Goal: Information Seeking & Learning: Learn about a topic

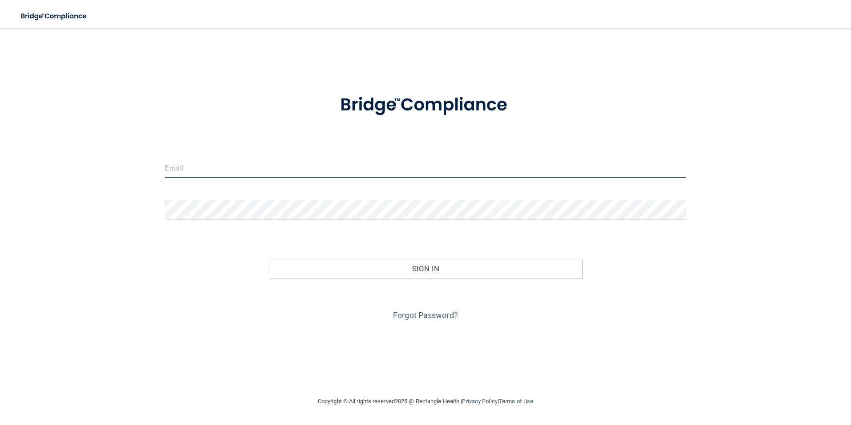
click at [301, 161] on input "email" at bounding box center [426, 168] width 522 height 20
type input "[EMAIL_ADDRESS][DOMAIN_NAME]"
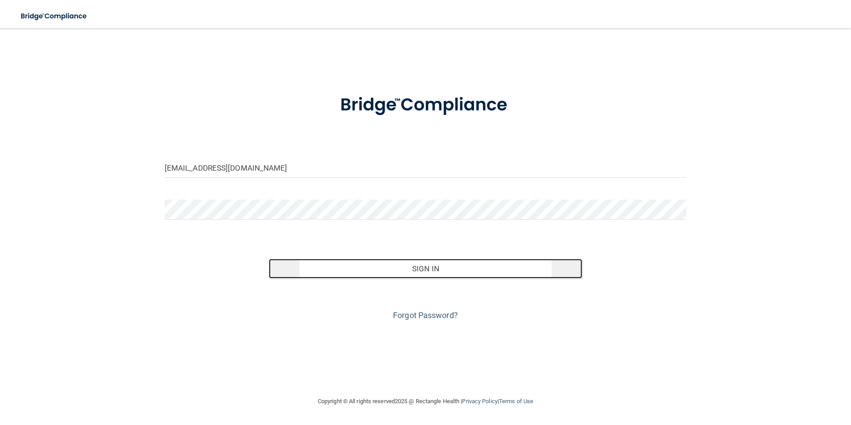
click at [392, 275] on button "Sign In" at bounding box center [425, 269] width 313 height 20
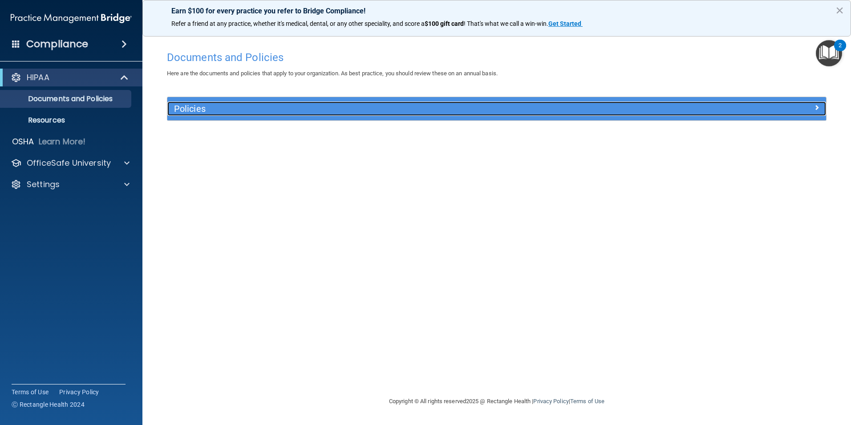
click at [202, 113] on h5 "Policies" at bounding box center [414, 109] width 481 height 10
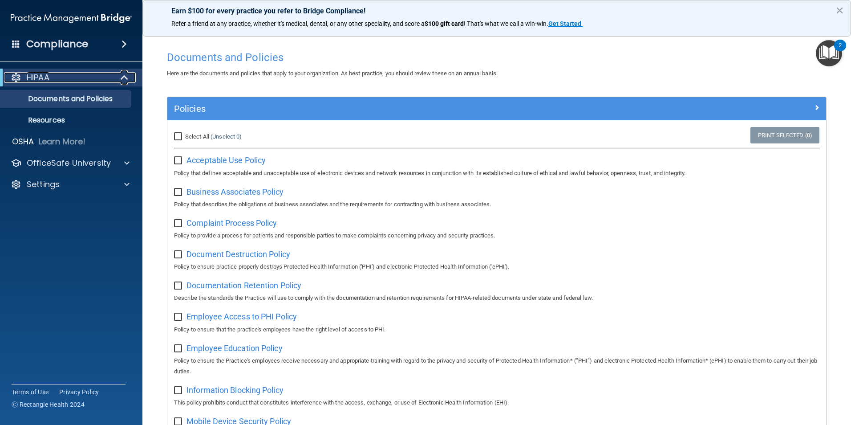
click at [76, 73] on div "HIPAA" at bounding box center [59, 77] width 110 height 11
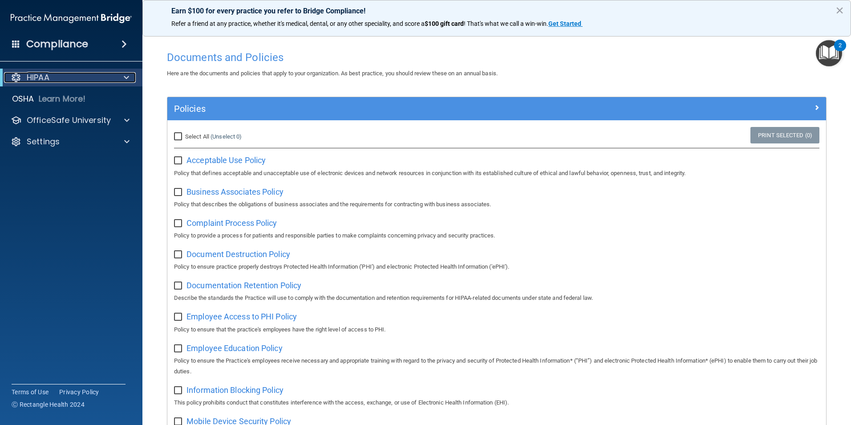
click at [41, 77] on p "HIPAA" at bounding box center [38, 77] width 23 height 11
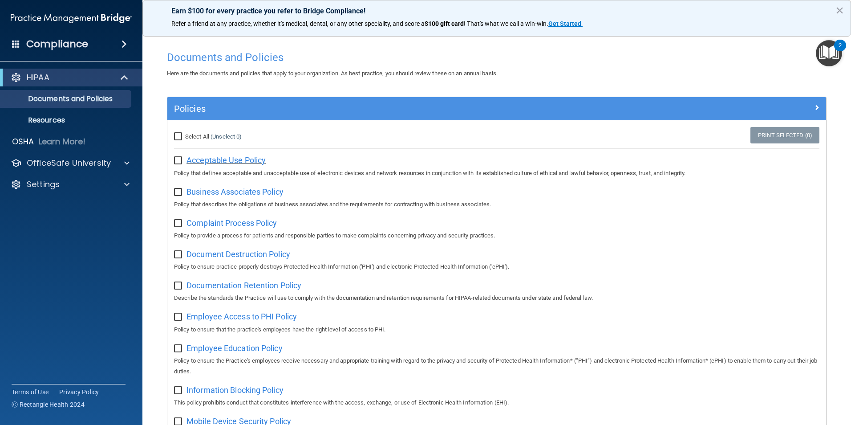
click at [249, 163] on span "Acceptable Use Policy" at bounding box center [226, 159] width 79 height 9
click at [114, 49] on div "Compliance" at bounding box center [71, 44] width 142 height 20
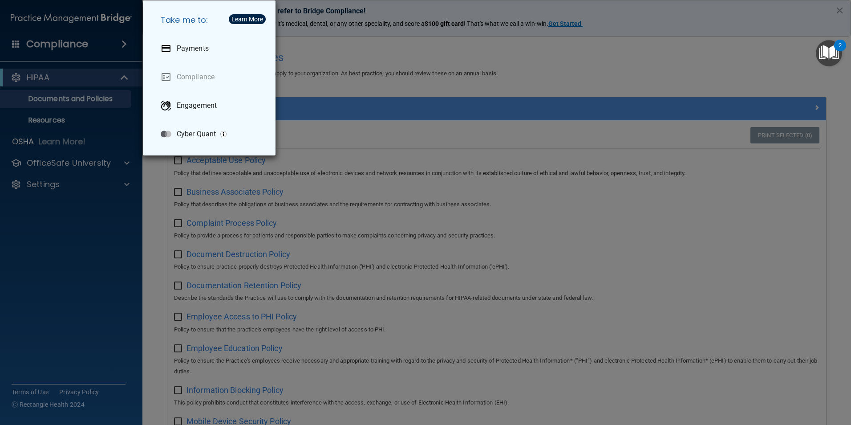
click at [29, 86] on div "Take me to: Payments Compliance Engagement Cyber Quant" at bounding box center [425, 212] width 851 height 425
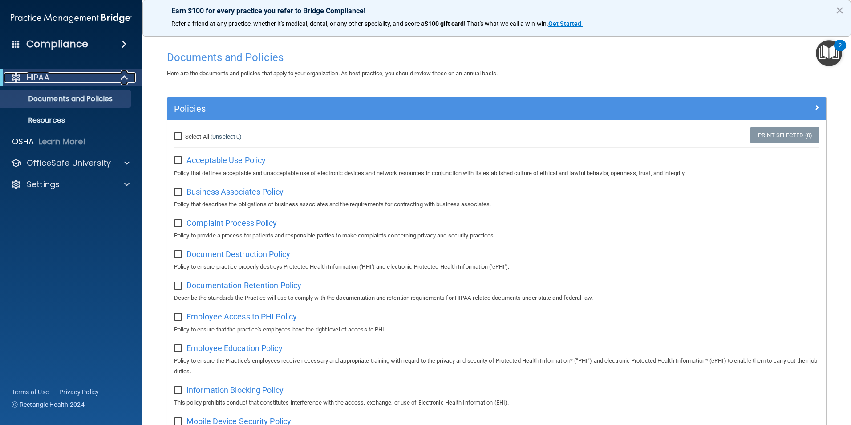
click at [16, 81] on div at bounding box center [16, 77] width 11 height 11
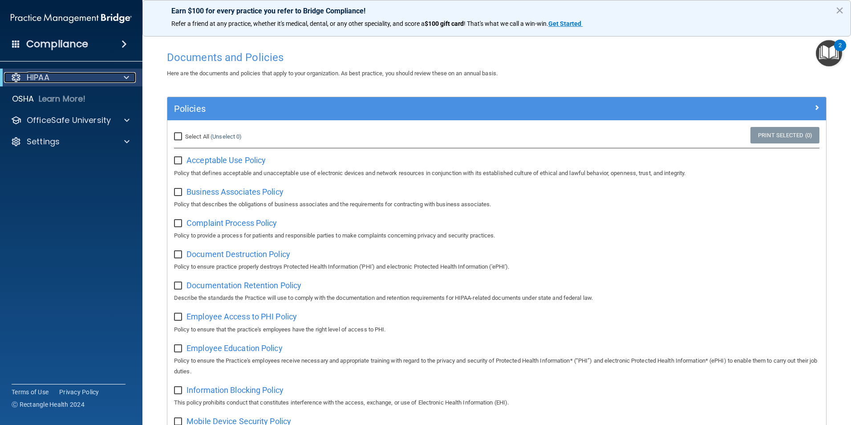
click at [16, 81] on div at bounding box center [16, 77] width 11 height 11
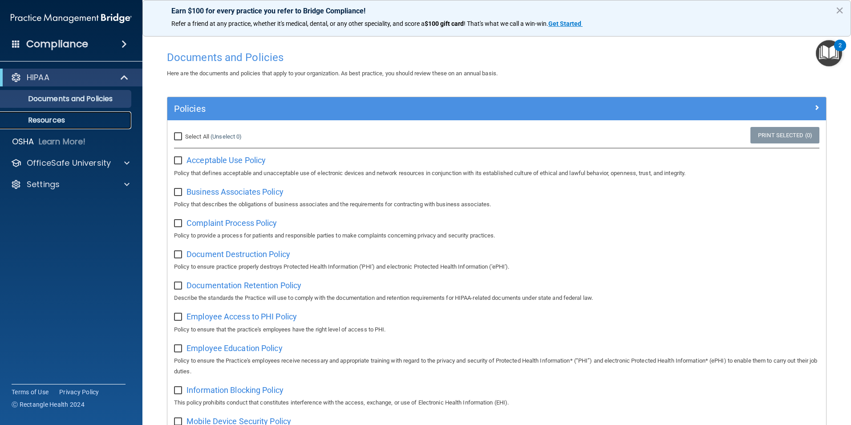
click at [41, 120] on p "Resources" at bounding box center [67, 120] width 122 height 9
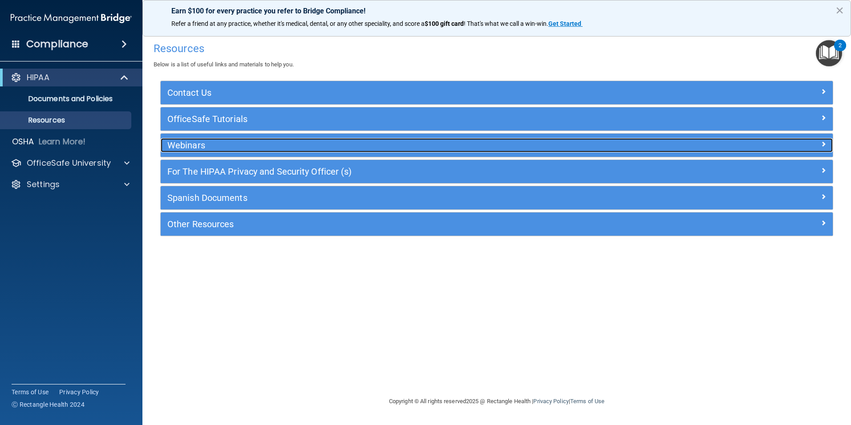
click at [194, 141] on h5 "Webinars" at bounding box center [412, 145] width 491 height 10
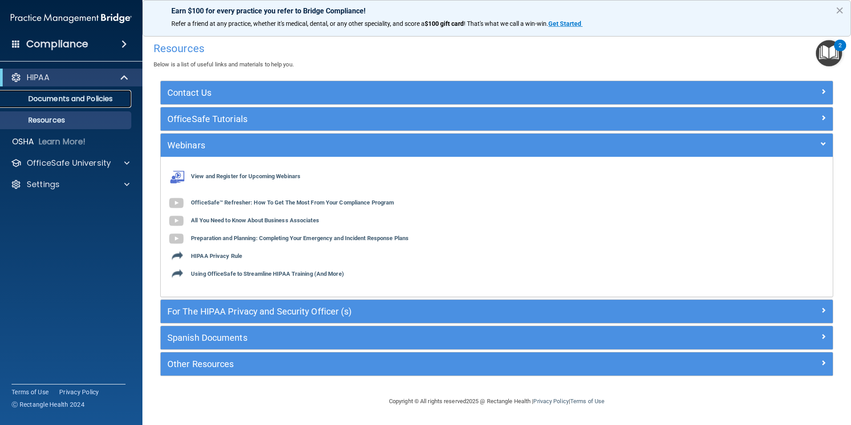
click at [48, 104] on link "Documents and Policies" at bounding box center [61, 99] width 140 height 18
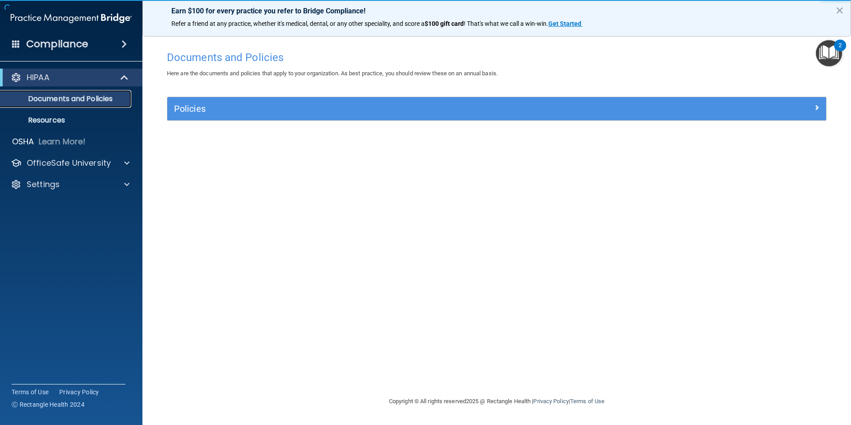
click at [63, 96] on p "Documents and Policies" at bounding box center [67, 98] width 122 height 9
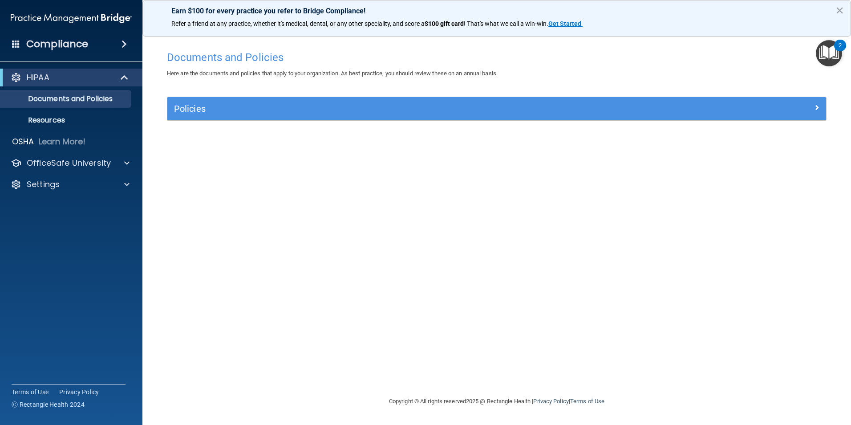
click at [67, 38] on h4 "Compliance" at bounding box center [57, 44] width 62 height 12
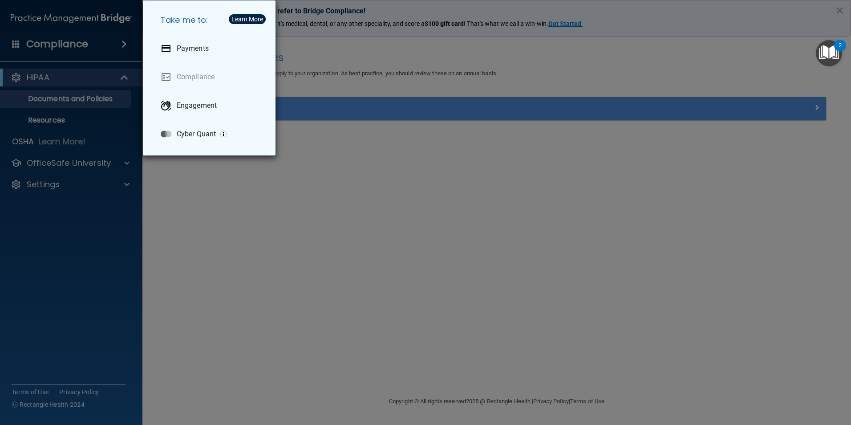
click at [56, 81] on div "Take me to: Payments Compliance Engagement Cyber Quant" at bounding box center [425, 212] width 851 height 425
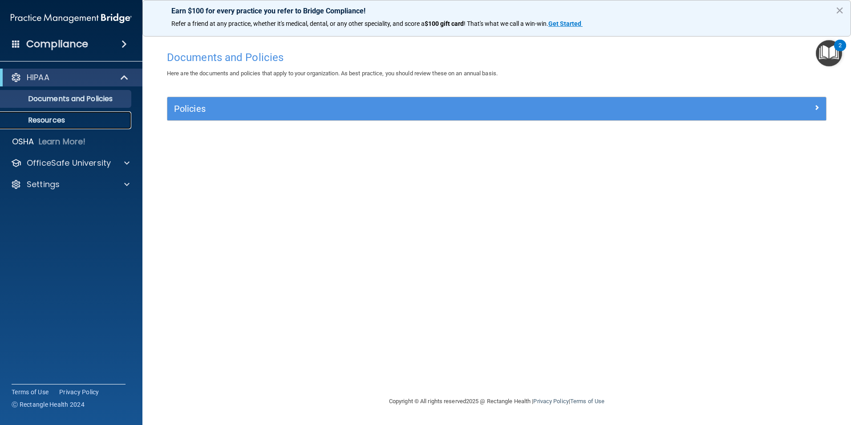
click at [47, 122] on p "Resources" at bounding box center [67, 120] width 122 height 9
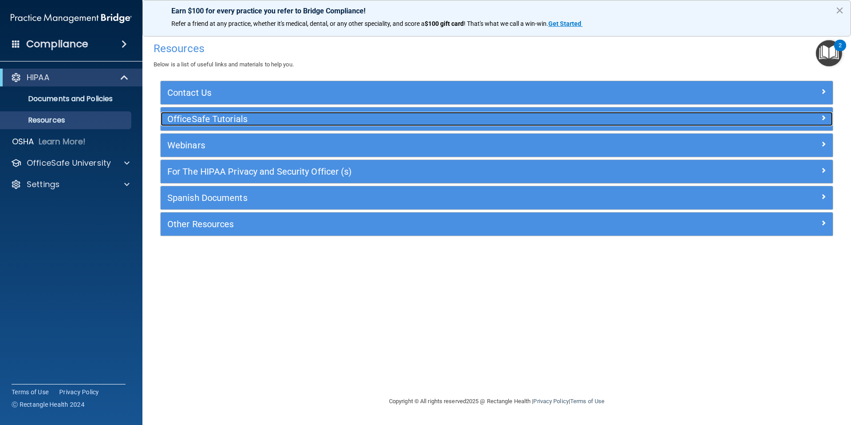
click at [207, 119] on h5 "OfficeSafe Tutorials" at bounding box center [412, 119] width 491 height 10
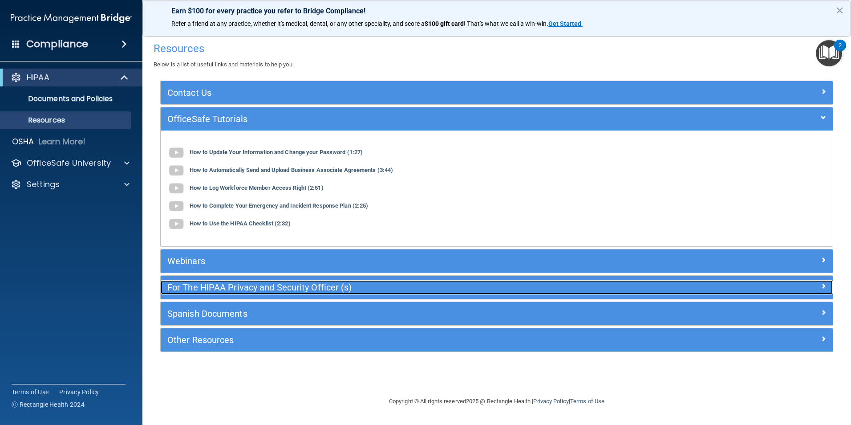
click at [237, 286] on h5 "For The HIPAA Privacy and Security Officer (s)" at bounding box center [412, 287] width 491 height 10
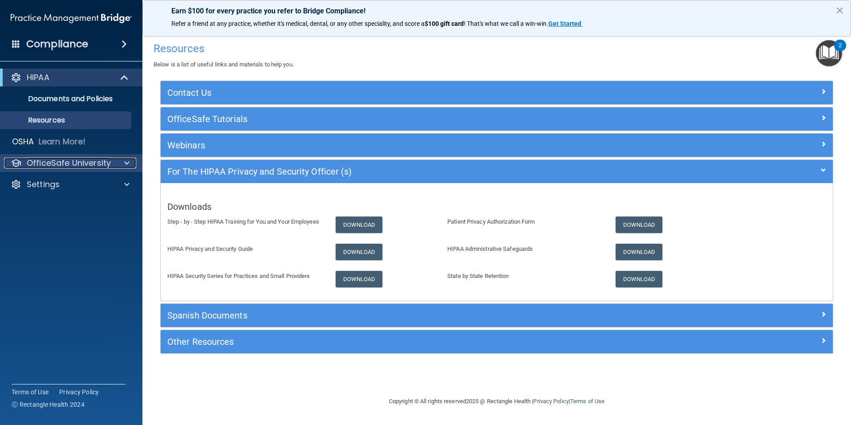
click at [91, 160] on p "OfficeSafe University" at bounding box center [69, 163] width 84 height 11
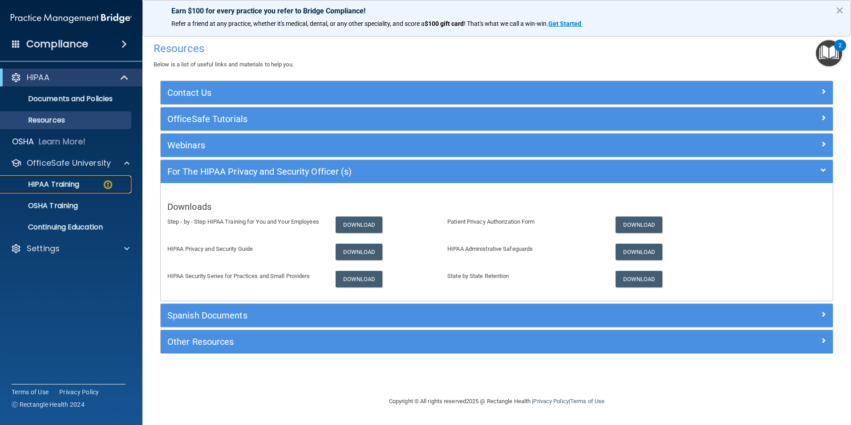
click at [58, 183] on p "HIPAA Training" at bounding box center [42, 184] width 73 height 9
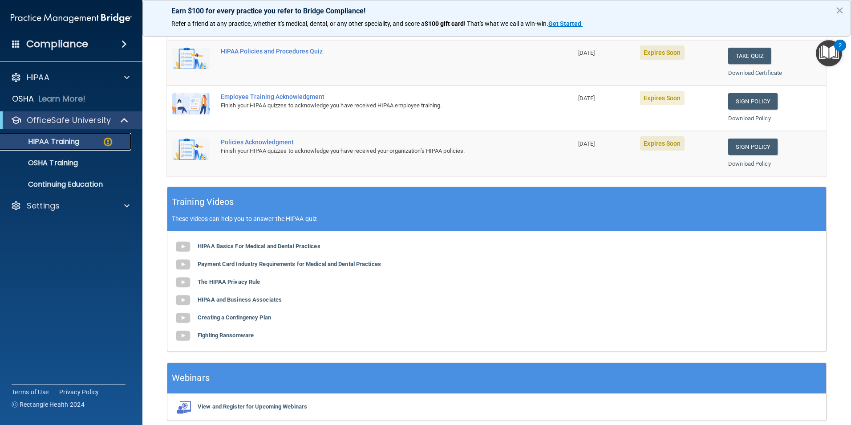
scroll to position [246, 0]
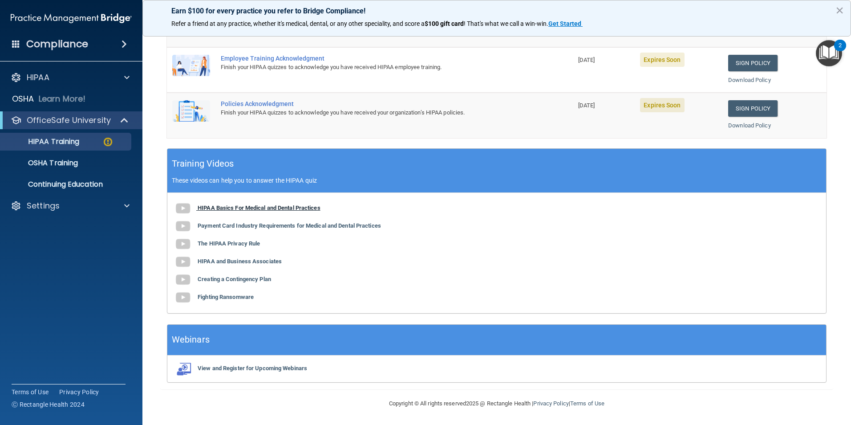
click at [244, 210] on b "HIPAA Basics For Medical and Dental Practices" at bounding box center [259, 207] width 123 height 7
click at [234, 228] on b "Payment Card Industry Requirements for Medical and Dental Practices" at bounding box center [289, 225] width 183 height 7
click at [246, 245] on b "The HIPAA Privacy Rule" at bounding box center [229, 243] width 62 height 7
click at [269, 263] on b "HIPAA and Business Associates" at bounding box center [240, 261] width 84 height 7
click at [251, 282] on b "Creating a Contingency Plan" at bounding box center [234, 279] width 73 height 7
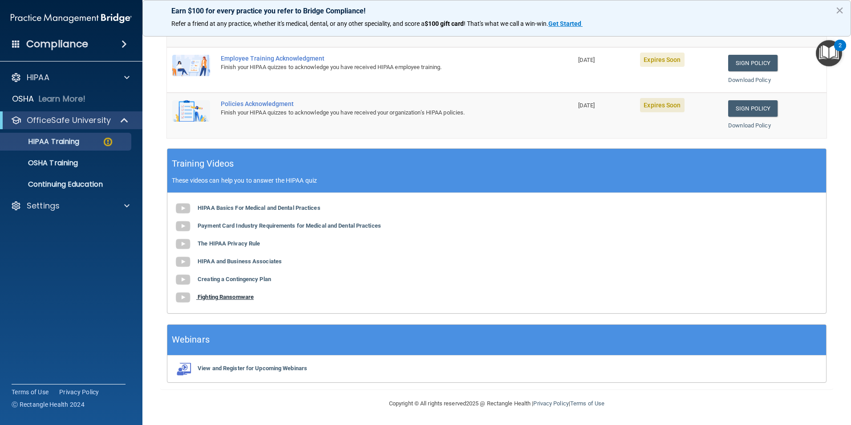
click at [237, 297] on b "Fighting Ransomware" at bounding box center [226, 296] width 56 height 7
click at [66, 185] on p "Continuing Education" at bounding box center [67, 184] width 122 height 9
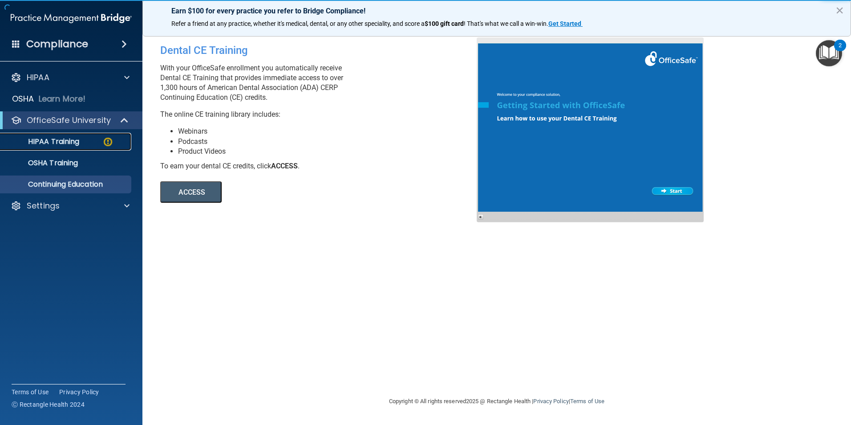
click at [65, 145] on p "HIPAA Training" at bounding box center [42, 141] width 73 height 9
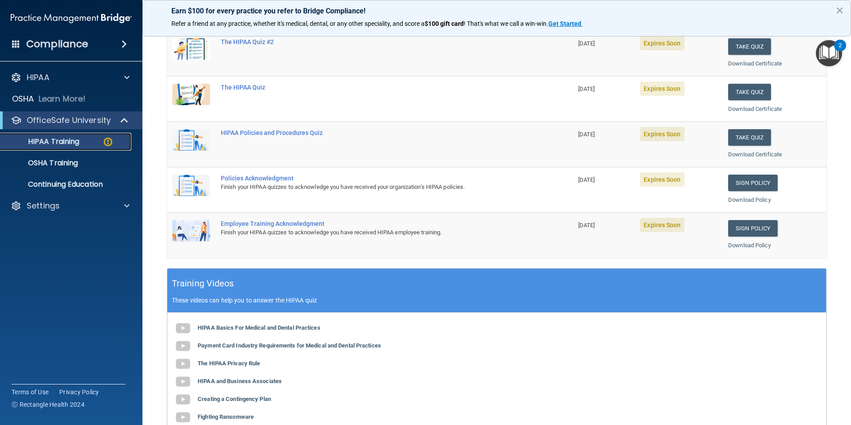
scroll to position [45, 0]
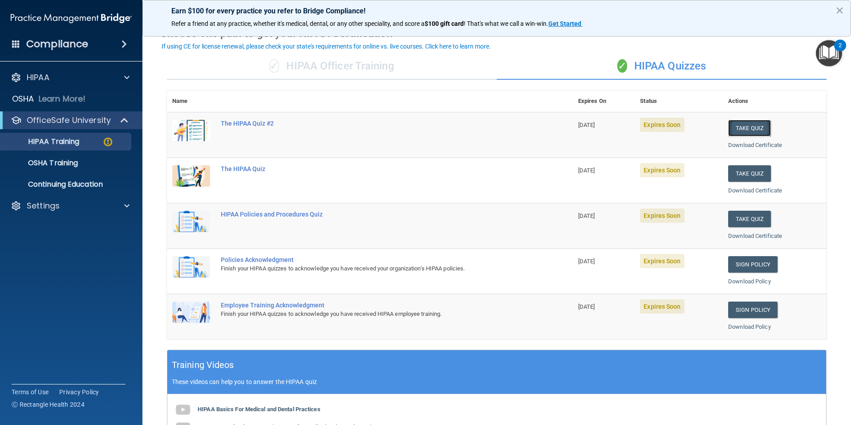
click at [753, 128] on button "Take Quiz" at bounding box center [750, 128] width 43 height 16
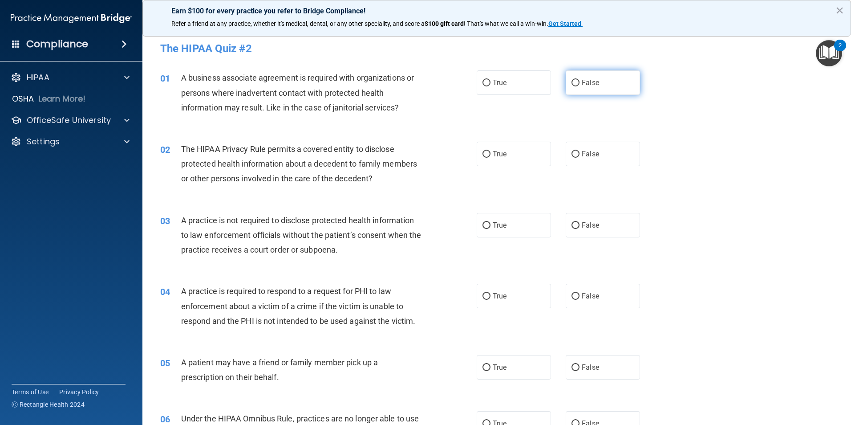
click at [574, 83] on input "False" at bounding box center [576, 83] width 8 height 7
radio input "true"
click at [572, 153] on input "False" at bounding box center [576, 154] width 8 height 7
radio input "true"
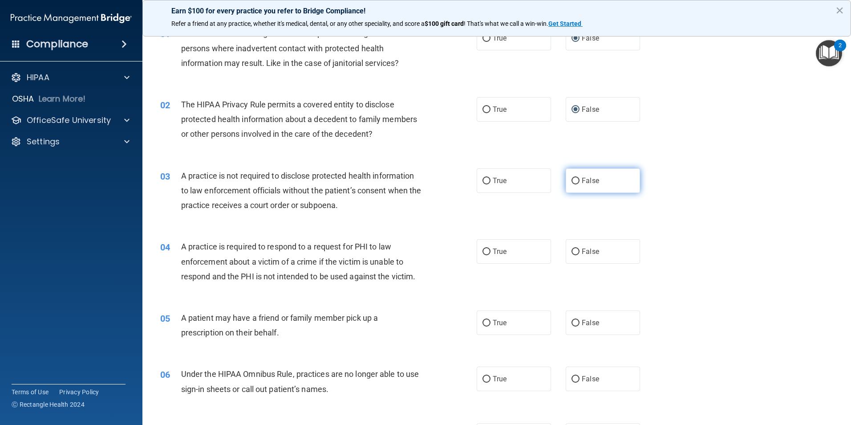
click at [572, 183] on input "False" at bounding box center [576, 181] width 8 height 7
radio input "true"
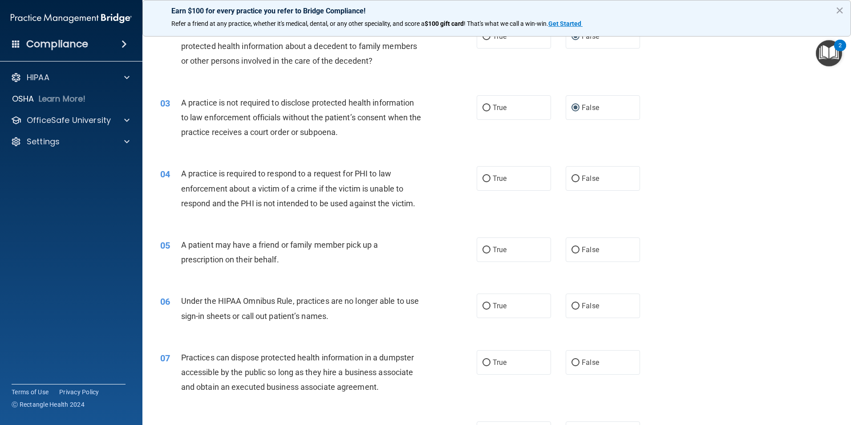
scroll to position [134, 0]
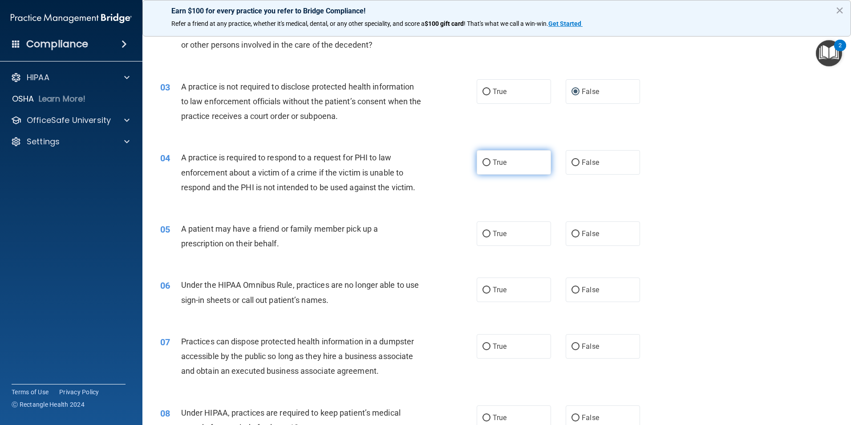
click at [488, 161] on label "True" at bounding box center [514, 162] width 74 height 24
click at [488, 161] on input "True" at bounding box center [487, 162] width 8 height 7
radio input "true"
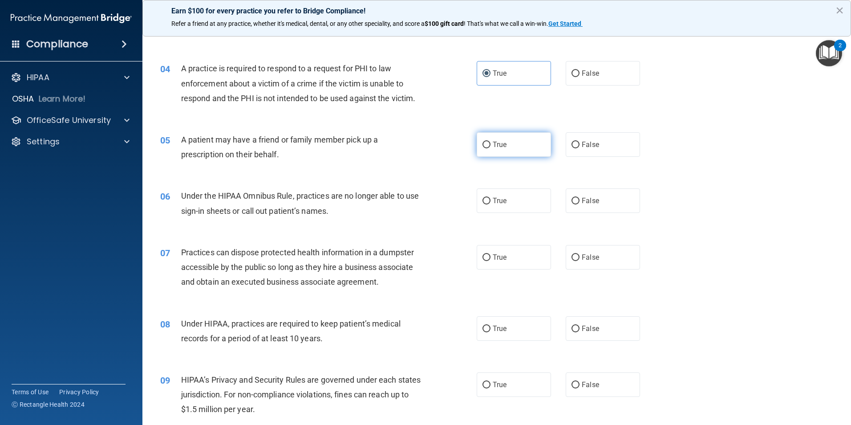
click at [483, 147] on input "True" at bounding box center [487, 145] width 8 height 7
radio input "true"
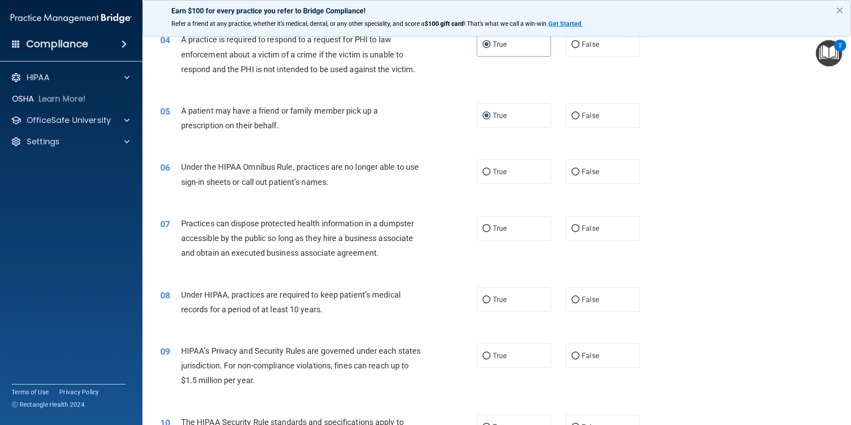
scroll to position [267, 0]
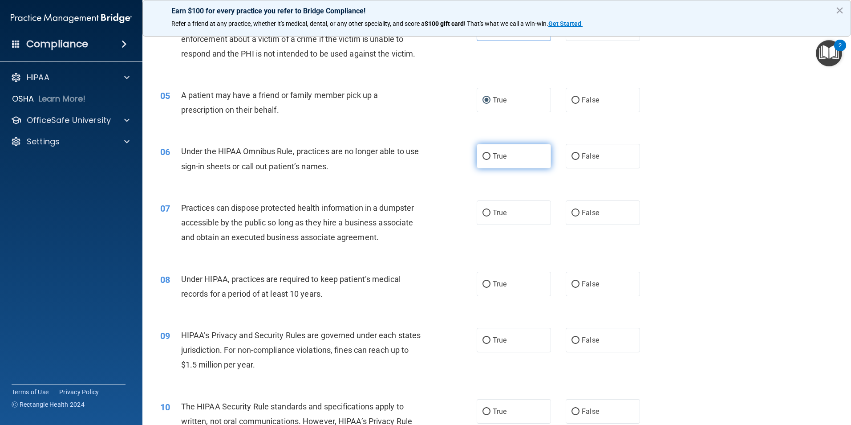
click at [483, 154] on input "True" at bounding box center [487, 156] width 8 height 7
radio input "true"
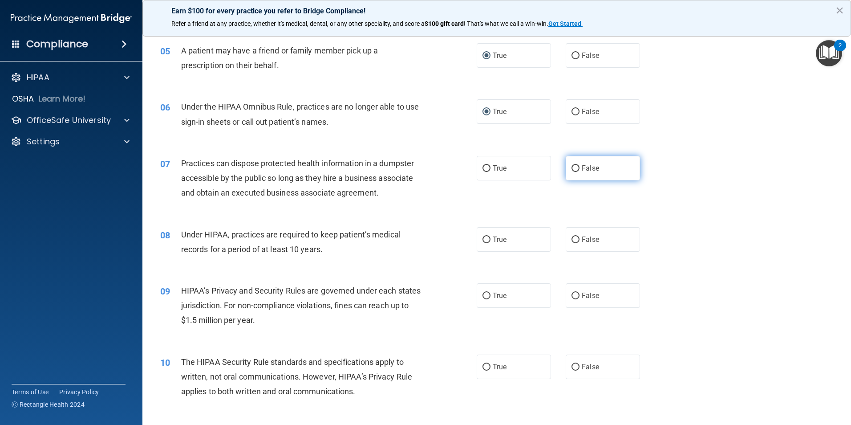
click at [572, 170] on input "False" at bounding box center [576, 168] width 8 height 7
radio input "true"
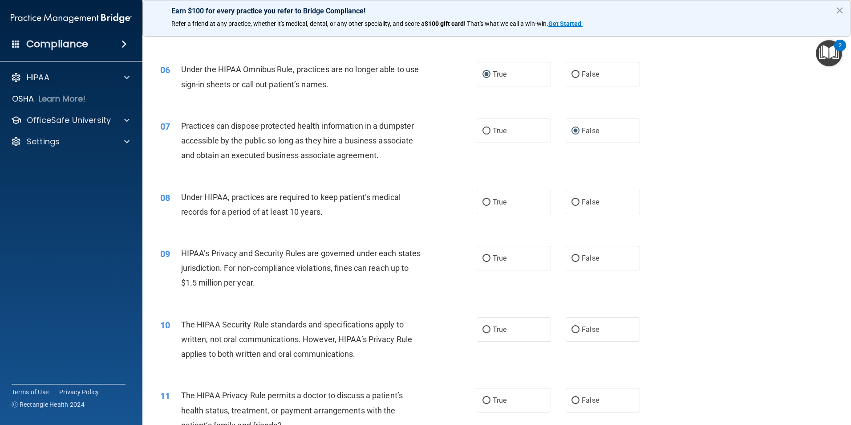
scroll to position [401, 0]
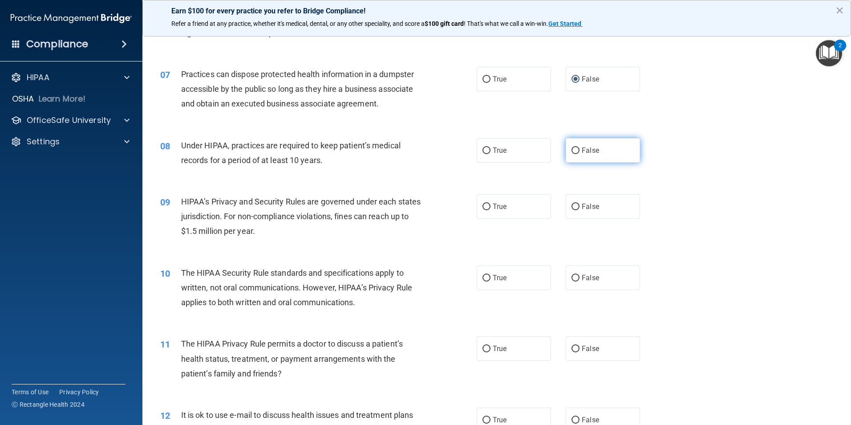
click at [574, 151] on input "False" at bounding box center [576, 150] width 8 height 7
radio input "true"
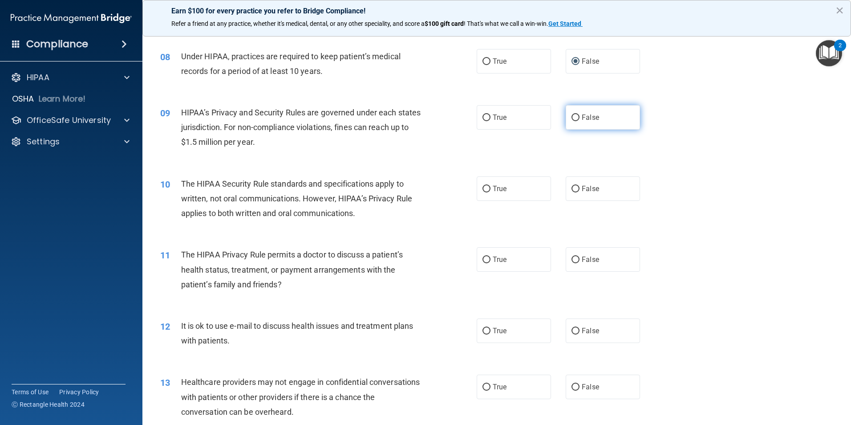
click at [572, 118] on input "False" at bounding box center [576, 117] width 8 height 7
radio input "true"
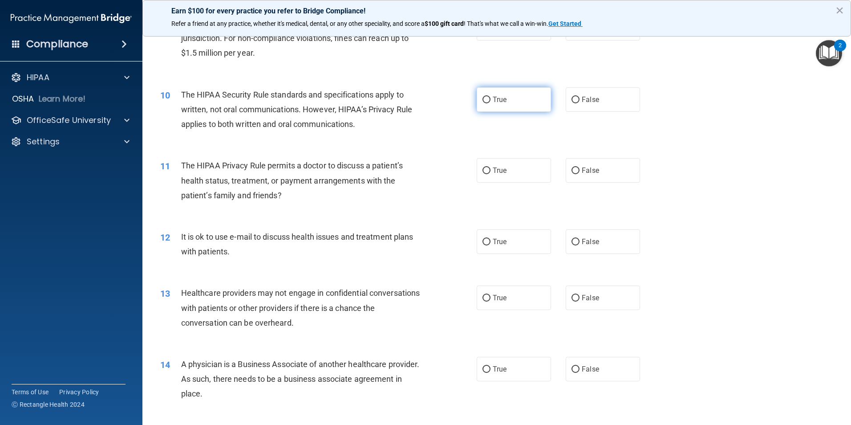
click at [483, 102] on input "True" at bounding box center [487, 100] width 8 height 7
radio input "true"
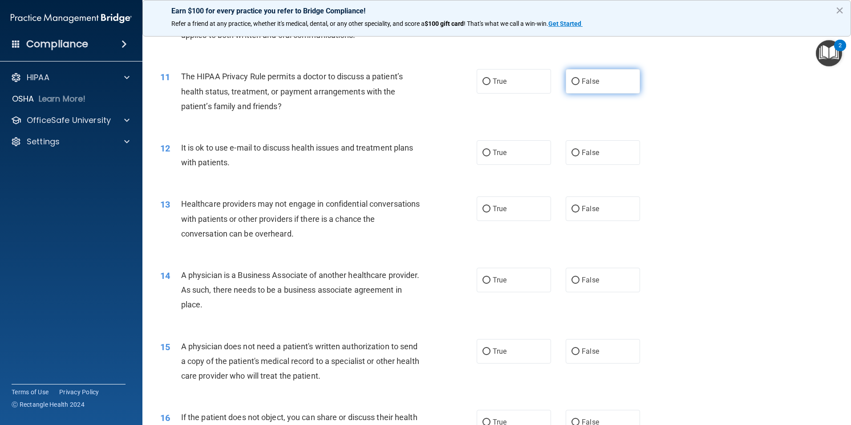
click at [572, 81] on input "False" at bounding box center [576, 81] width 8 height 7
radio input "true"
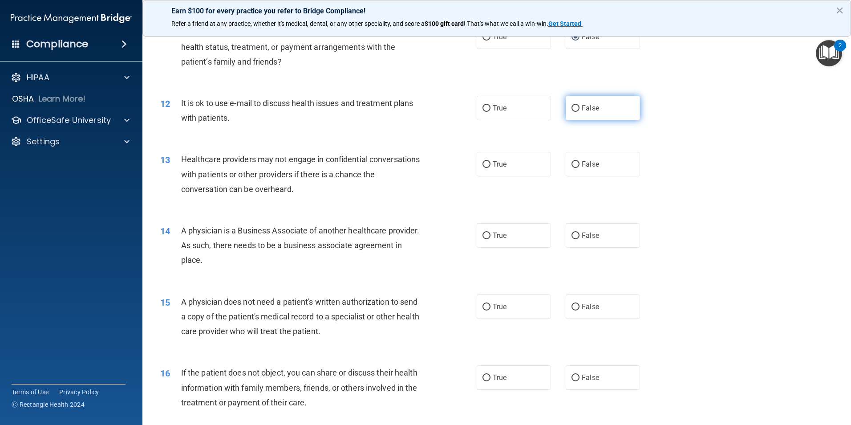
click at [572, 110] on input "False" at bounding box center [576, 108] width 8 height 7
radio input "true"
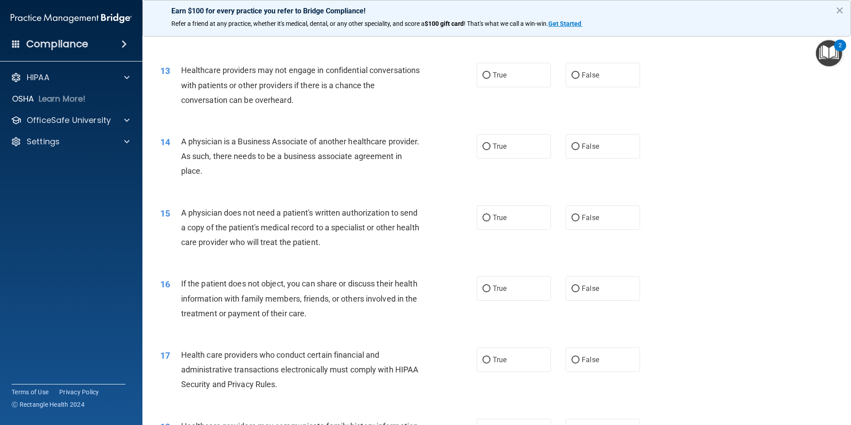
scroll to position [757, 0]
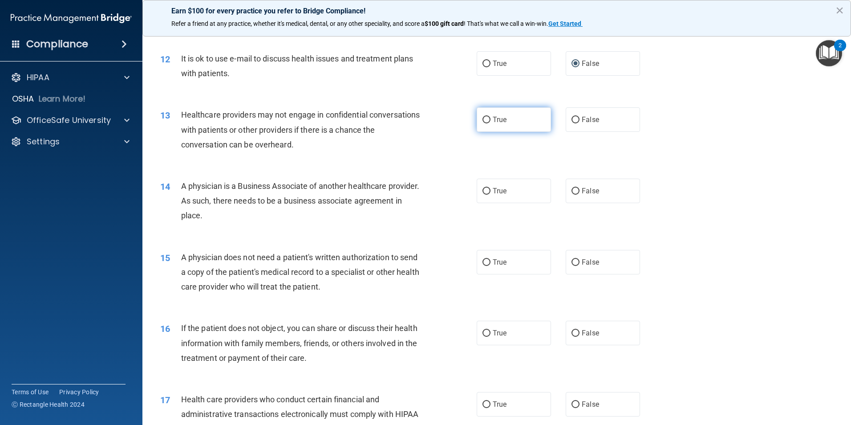
click at [484, 118] on input "True" at bounding box center [487, 120] width 8 height 7
radio input "true"
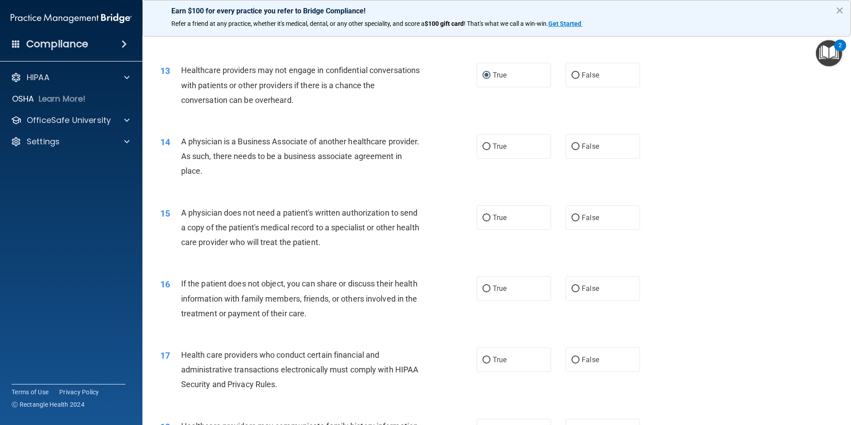
scroll to position [846, 0]
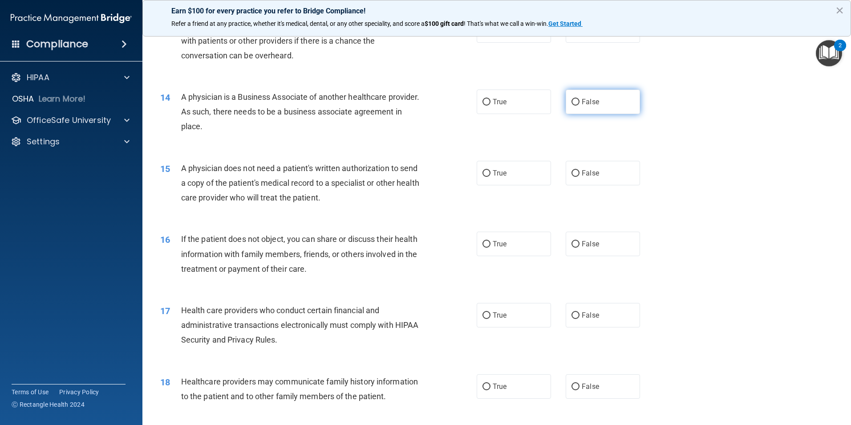
click at [572, 103] on input "False" at bounding box center [576, 102] width 8 height 7
radio input "true"
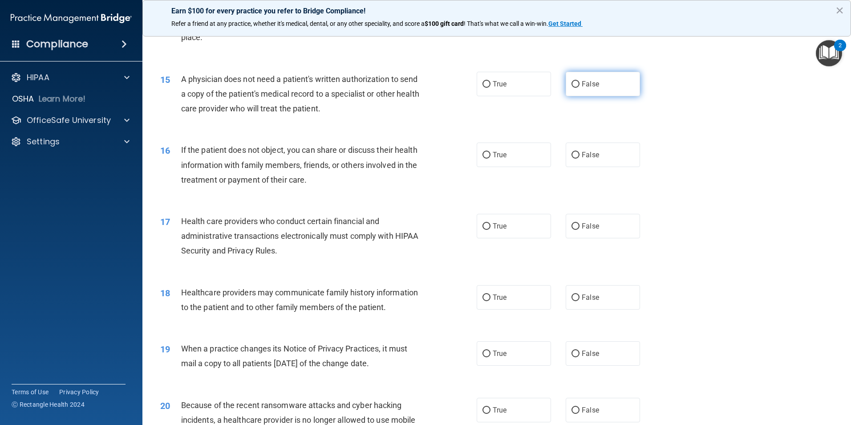
click at [574, 87] on input "False" at bounding box center [576, 84] width 8 height 7
radio input "true"
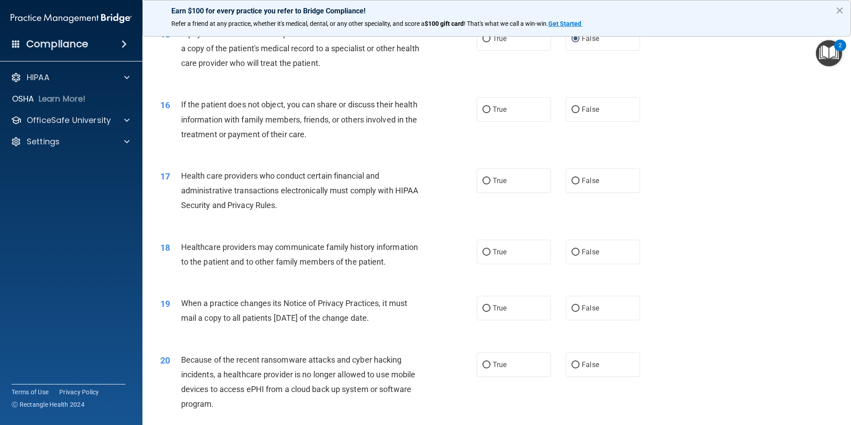
scroll to position [1024, 0]
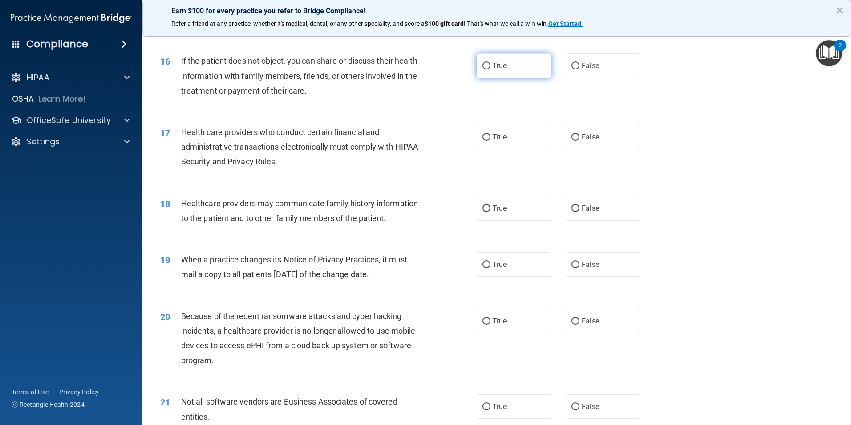
click at [483, 67] on input "True" at bounding box center [487, 66] width 8 height 7
radio input "true"
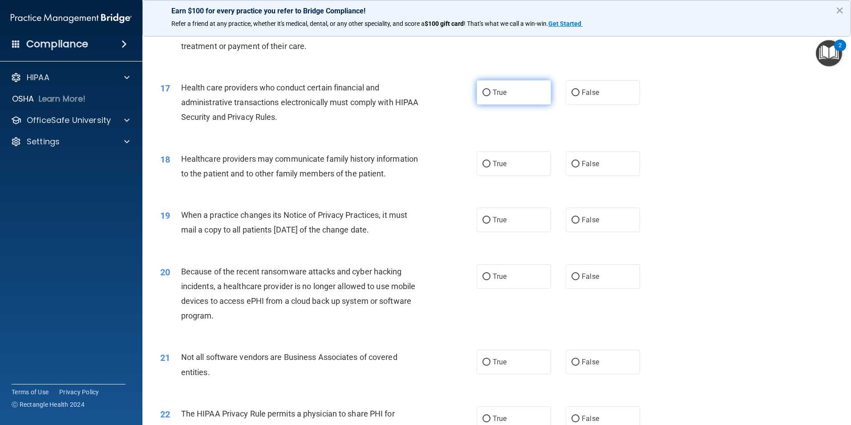
click at [483, 93] on input "True" at bounding box center [487, 93] width 8 height 7
radio input "true"
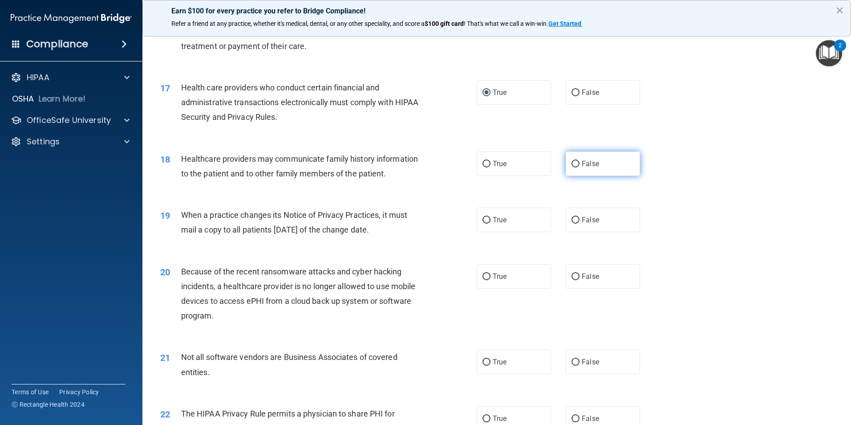
click at [575, 164] on input "False" at bounding box center [576, 164] width 8 height 7
radio input "true"
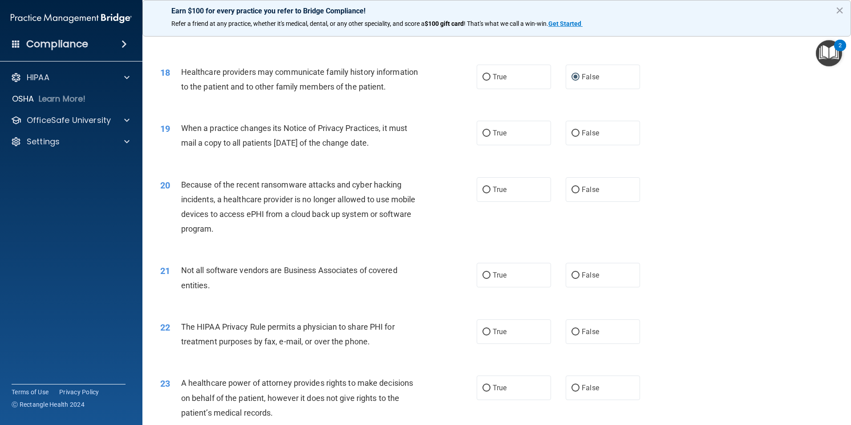
scroll to position [1158, 0]
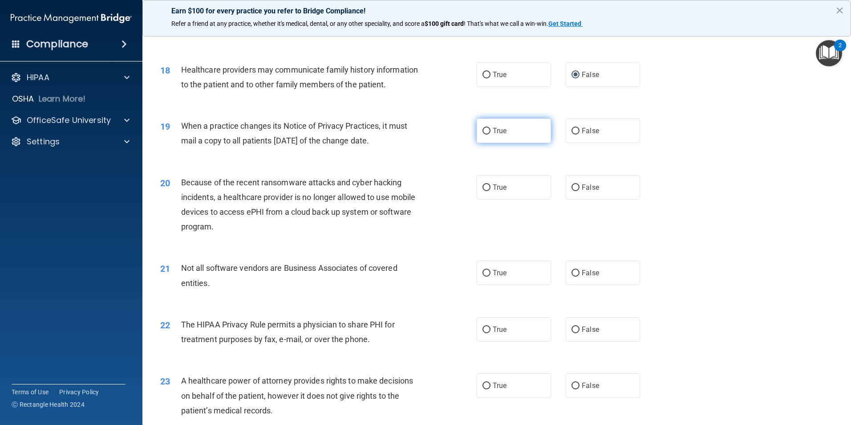
click at [488, 133] on label "True" at bounding box center [514, 130] width 74 height 24
click at [488, 133] on input "True" at bounding box center [487, 131] width 8 height 7
radio input "true"
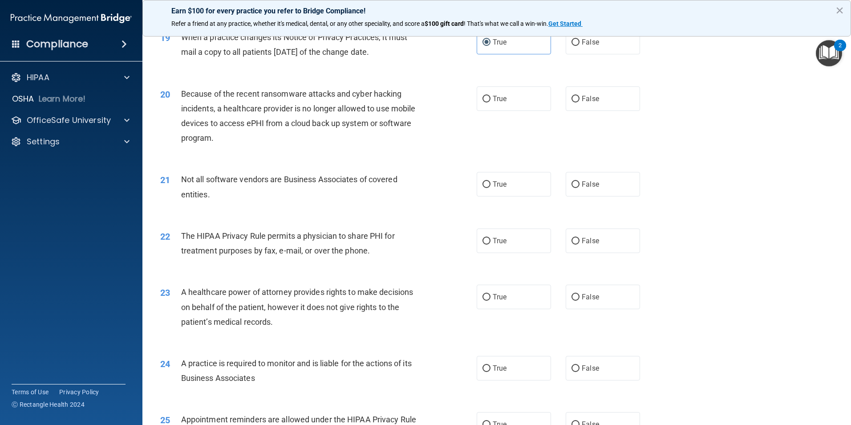
scroll to position [1247, 0]
click at [485, 99] on input "True" at bounding box center [487, 98] width 8 height 7
radio input "true"
click at [483, 185] on input "True" at bounding box center [487, 184] width 8 height 7
radio input "true"
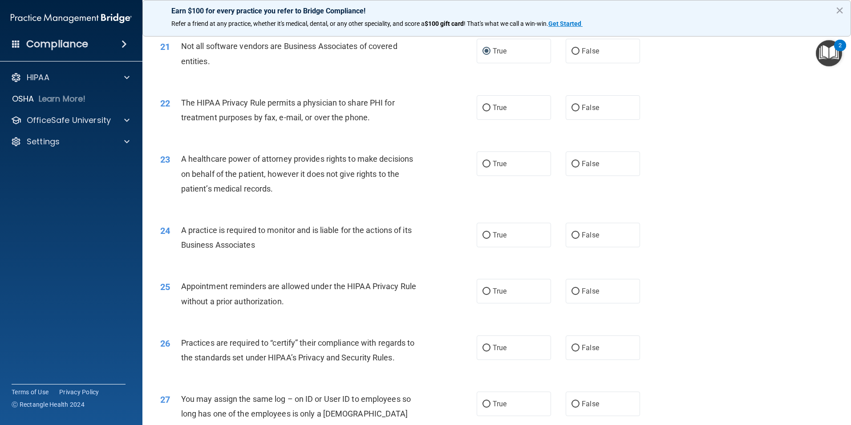
scroll to position [1380, 0]
drag, startPoint x: 483, startPoint y: 109, endPoint x: 474, endPoint y: 115, distance: 10.6
click at [483, 110] on input "True" at bounding box center [487, 107] width 8 height 7
radio input "true"
click at [573, 167] on label "False" at bounding box center [603, 163] width 74 height 24
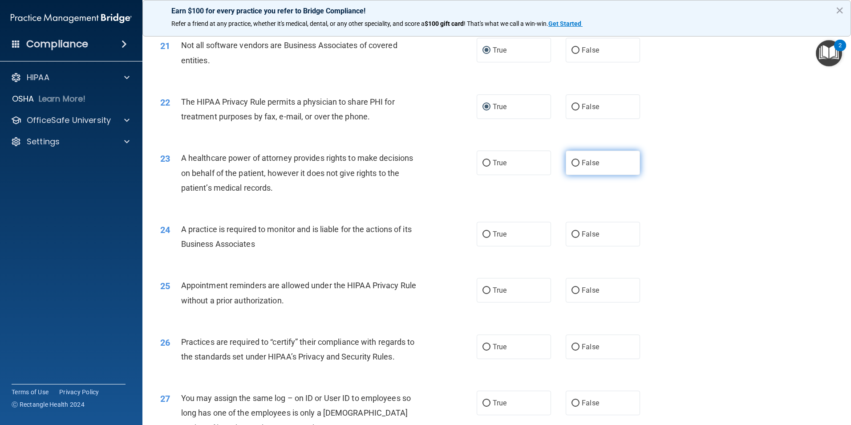
click at [573, 167] on input "False" at bounding box center [576, 163] width 8 height 7
radio input "true"
click at [483, 235] on input "True" at bounding box center [487, 234] width 8 height 7
radio input "true"
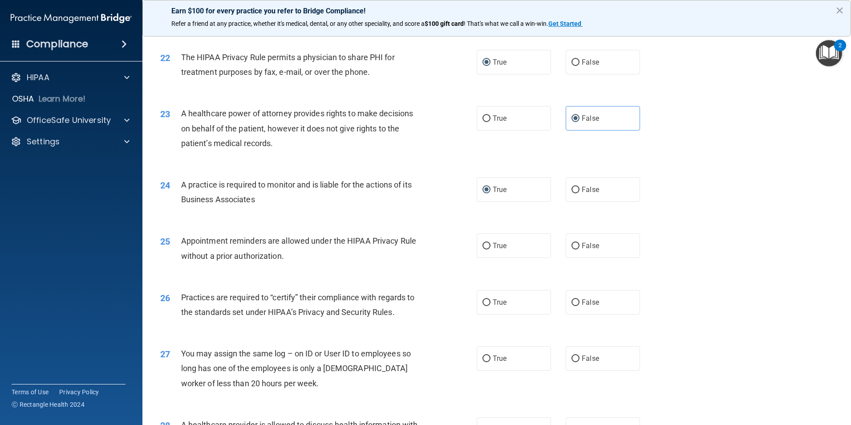
scroll to position [1470, 0]
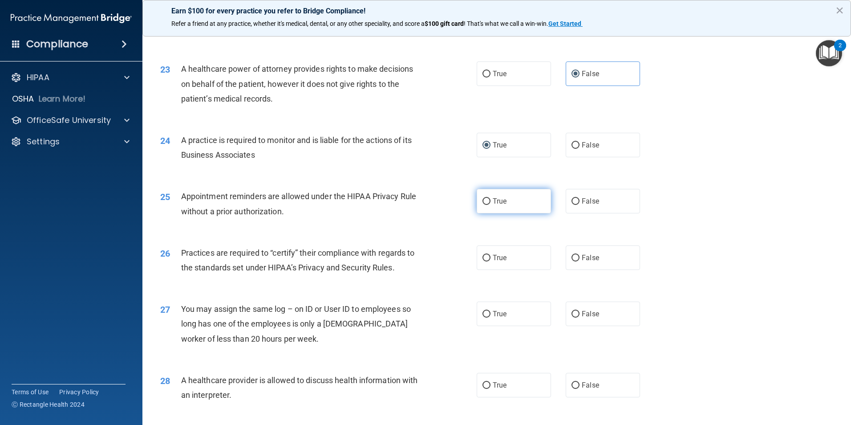
click at [484, 204] on input "True" at bounding box center [487, 201] width 8 height 7
radio input "true"
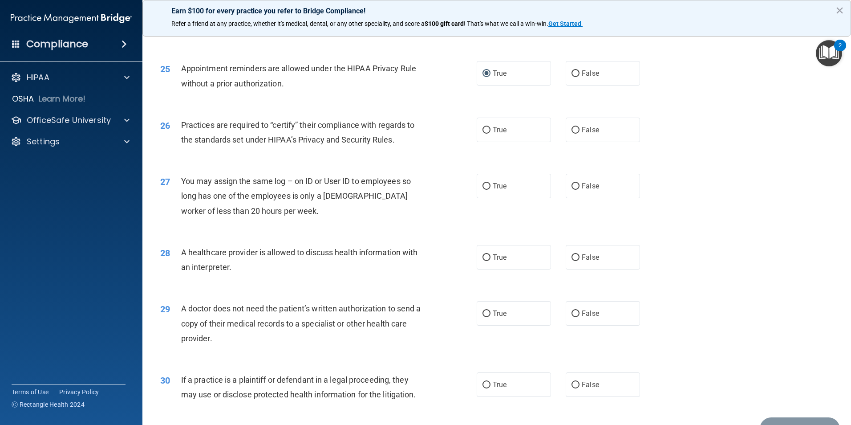
scroll to position [1648, 0]
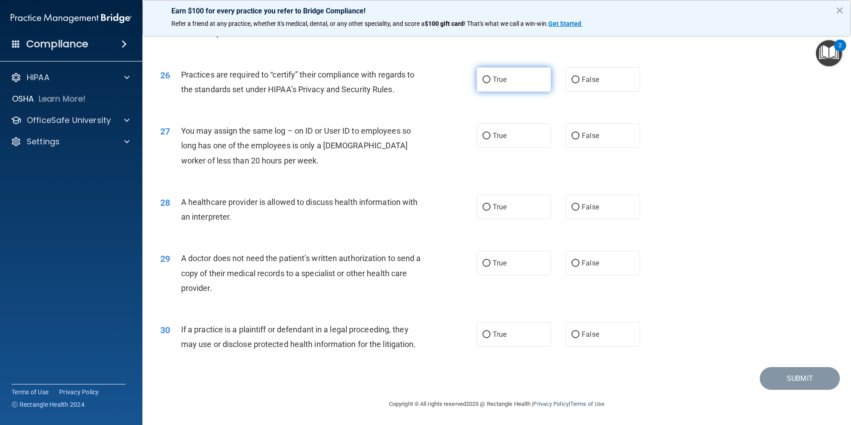
click at [485, 78] on input "True" at bounding box center [487, 80] width 8 height 7
radio input "true"
click at [575, 137] on input "False" at bounding box center [576, 136] width 8 height 7
radio input "true"
click at [572, 265] on input "False" at bounding box center [576, 263] width 8 height 7
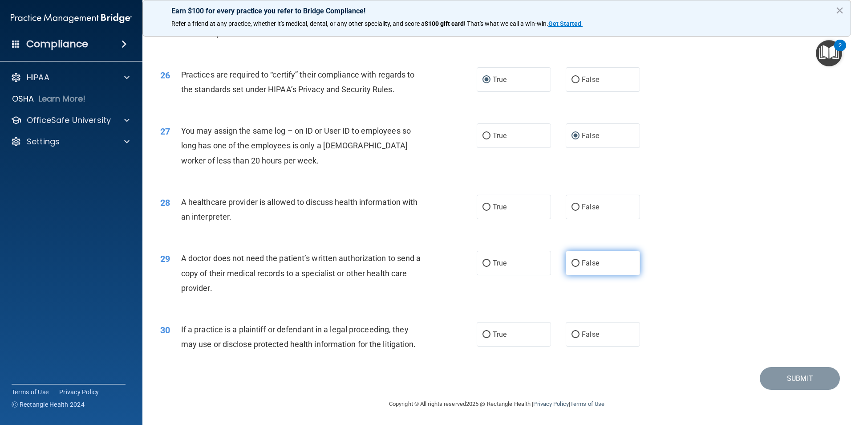
radio input "true"
click at [485, 334] on input "True" at bounding box center [487, 334] width 8 height 7
radio input "true"
click at [572, 208] on input "False" at bounding box center [576, 207] width 8 height 7
radio input "true"
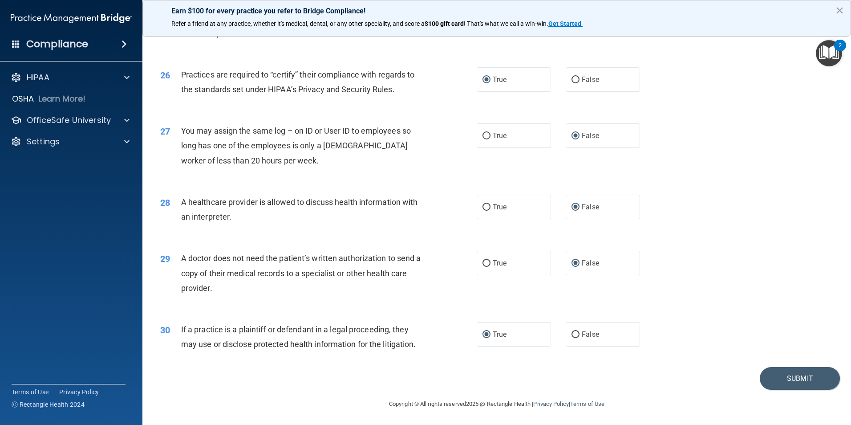
click at [794, 394] on footer "Copyright © All rights reserved 2025 @ Rectangle Health | Privacy Policy | Term…" at bounding box center [496, 403] width 673 height 27
click at [794, 375] on button "Submit" at bounding box center [800, 378] width 80 height 23
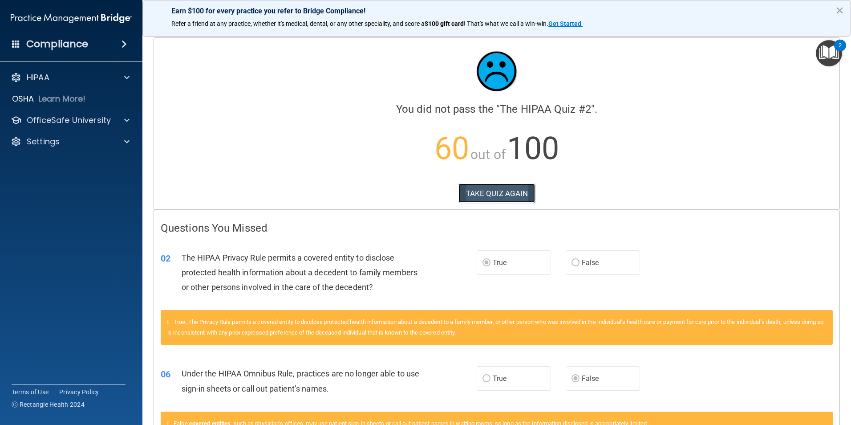
click at [497, 193] on button "TAKE QUIZ AGAIN" at bounding box center [497, 193] width 77 height 20
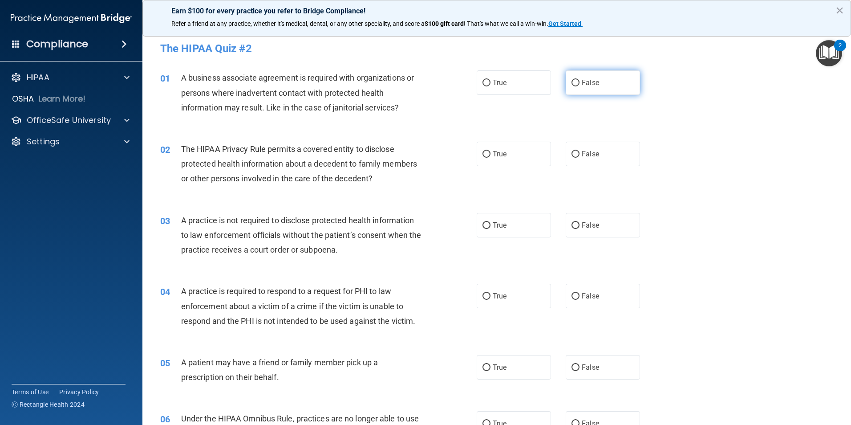
click at [567, 87] on label "False" at bounding box center [603, 82] width 74 height 24
click at [572, 86] on input "False" at bounding box center [576, 83] width 8 height 7
radio input "true"
click at [485, 152] on input "True" at bounding box center [487, 154] width 8 height 7
radio input "true"
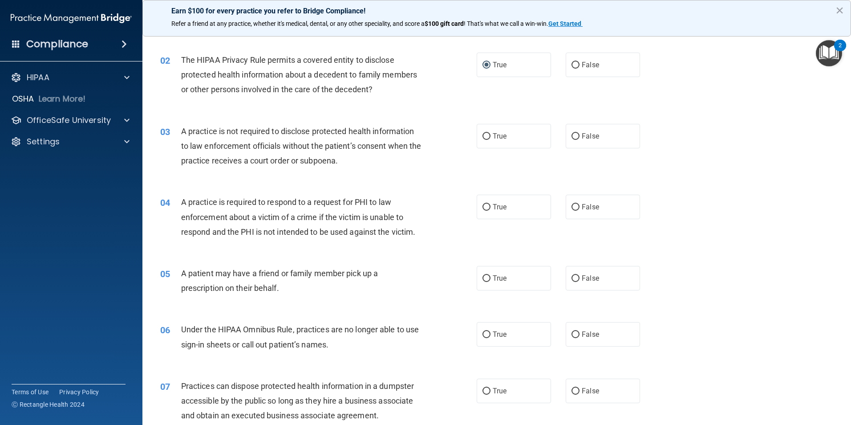
scroll to position [134, 0]
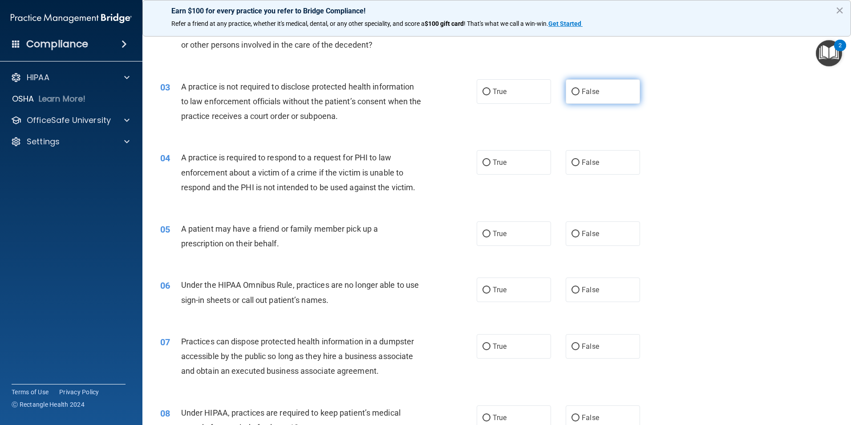
click at [572, 91] on input "False" at bounding box center [576, 92] width 8 height 7
radio input "true"
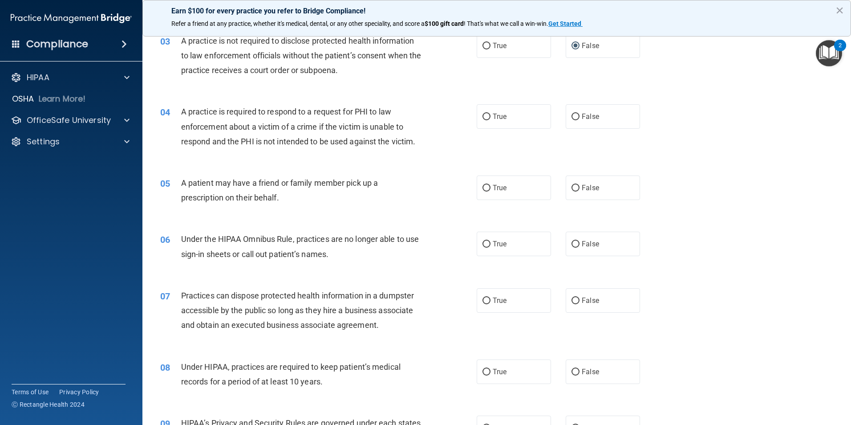
scroll to position [223, 0]
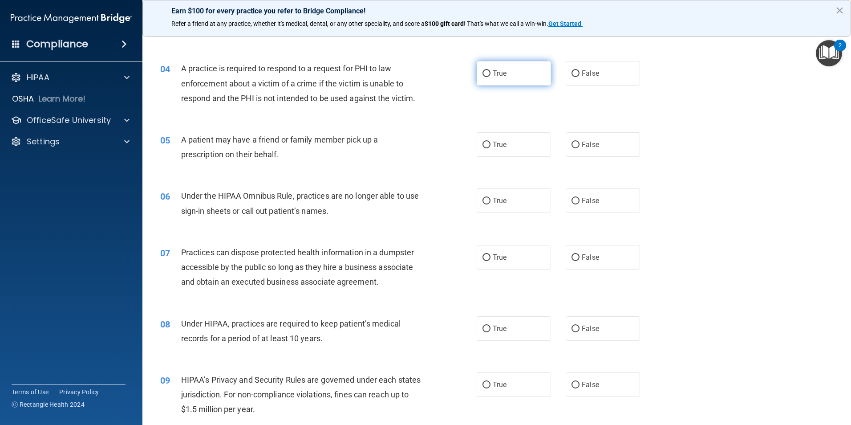
click at [483, 73] on input "True" at bounding box center [487, 73] width 8 height 7
radio input "true"
click at [483, 144] on input "True" at bounding box center [487, 145] width 8 height 7
radio input "true"
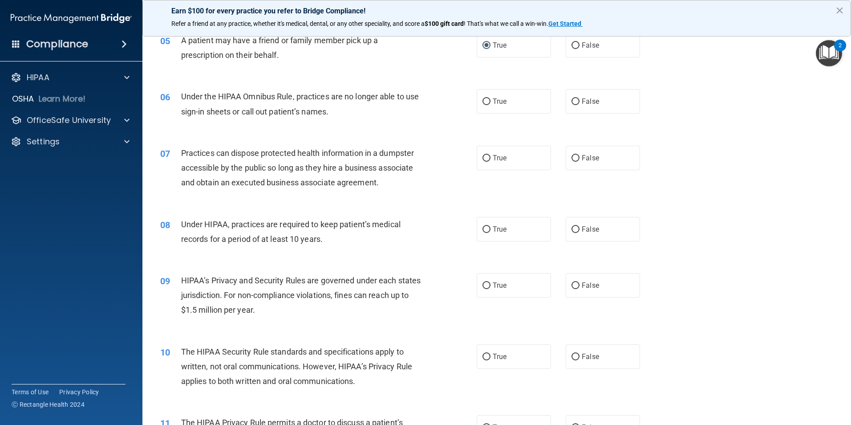
scroll to position [356, 0]
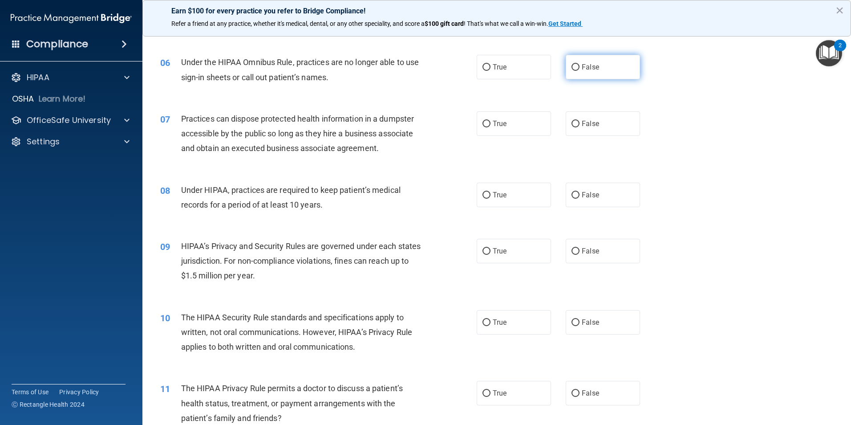
click at [572, 65] on input "False" at bounding box center [576, 67] width 8 height 7
radio input "true"
click at [572, 125] on input "False" at bounding box center [576, 124] width 8 height 7
radio input "true"
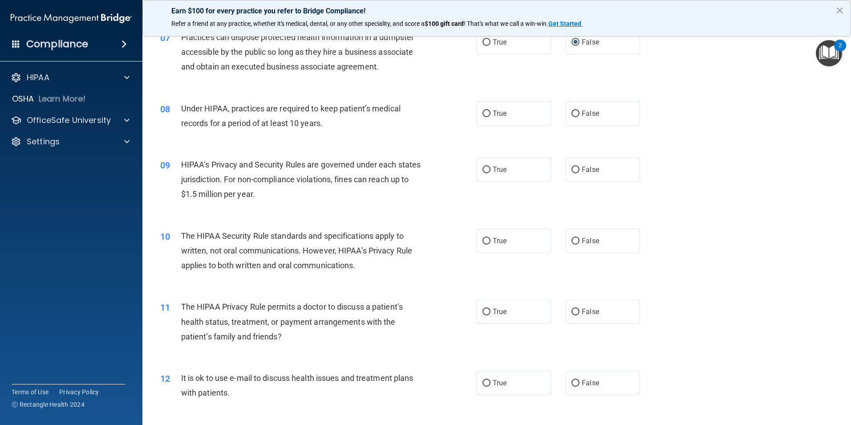
scroll to position [445, 0]
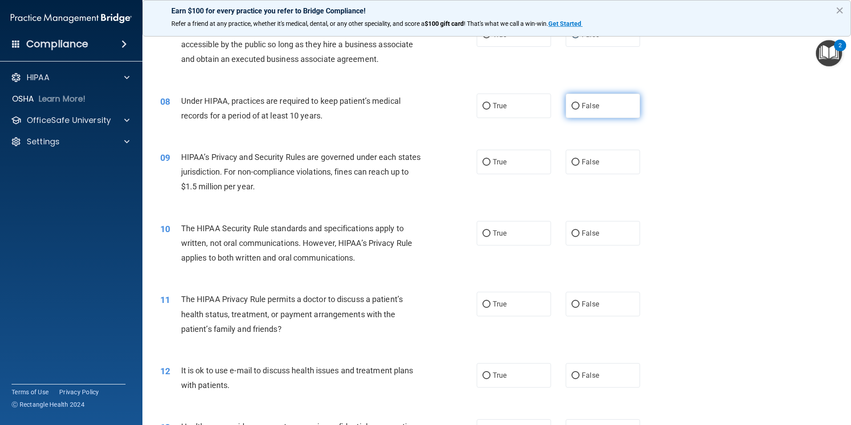
click at [572, 103] on input "False" at bounding box center [576, 106] width 8 height 7
radio input "true"
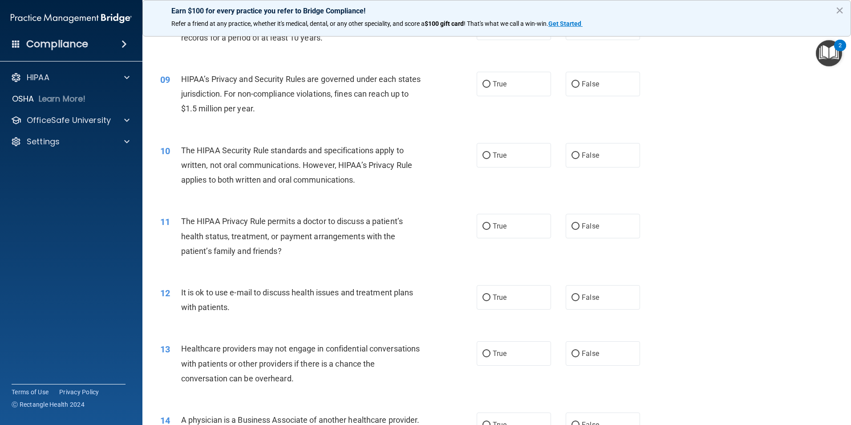
scroll to position [534, 0]
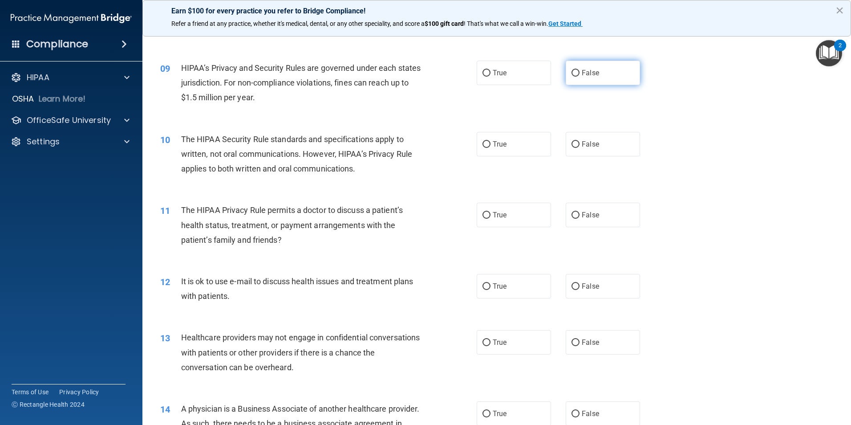
click at [574, 72] on input "False" at bounding box center [576, 73] width 8 height 7
radio input "true"
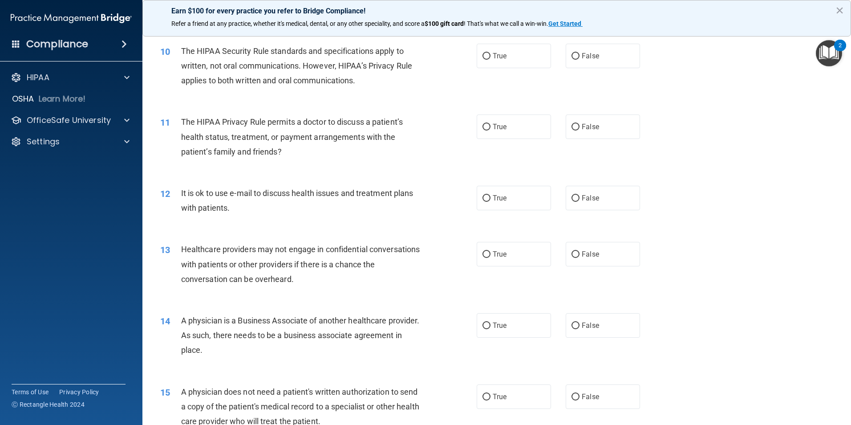
scroll to position [623, 0]
click at [484, 53] on input "True" at bounding box center [487, 55] width 8 height 7
radio input "true"
click at [487, 126] on input "True" at bounding box center [487, 126] width 8 height 7
radio input "true"
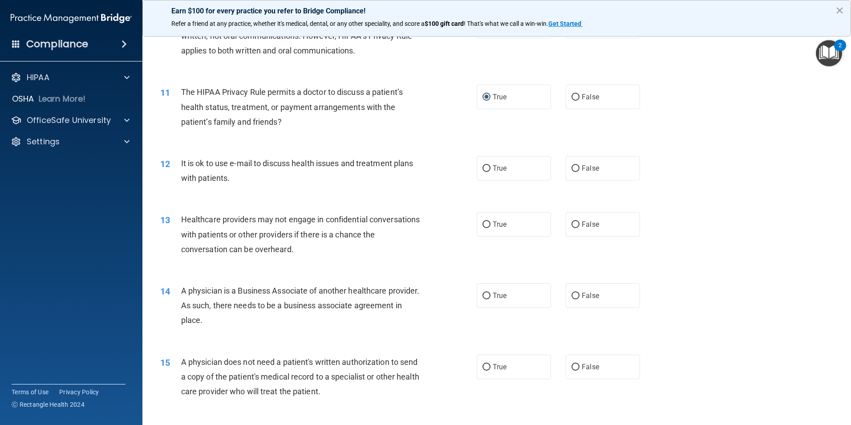
scroll to position [668, 0]
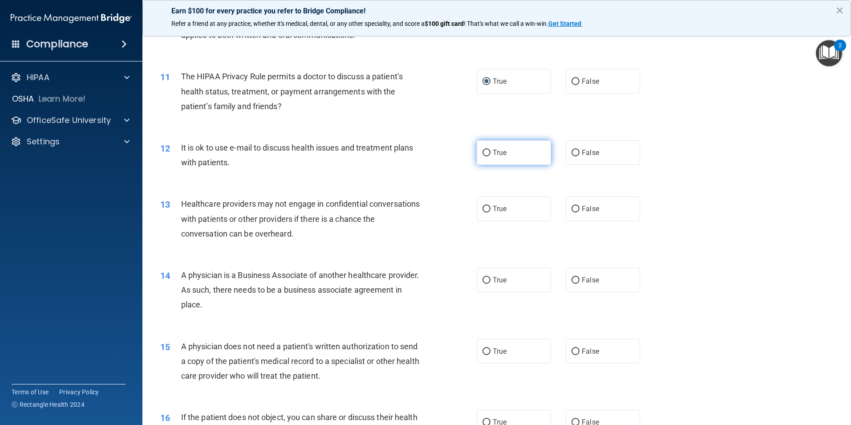
click at [483, 156] on input "True" at bounding box center [487, 153] width 8 height 7
radio input "true"
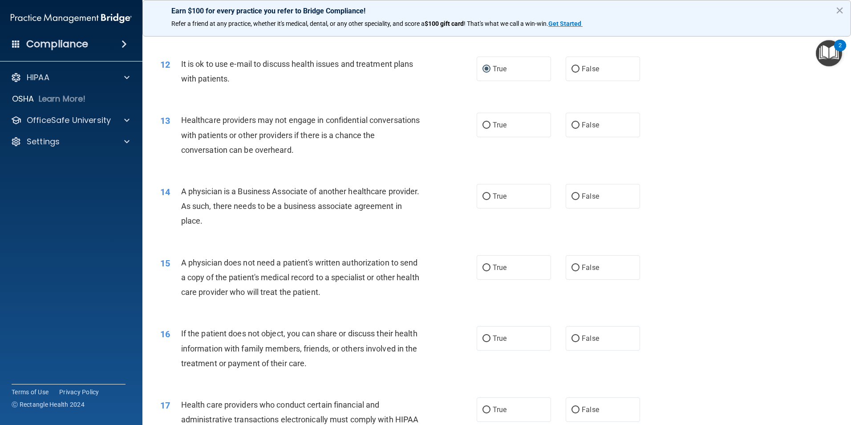
scroll to position [757, 0]
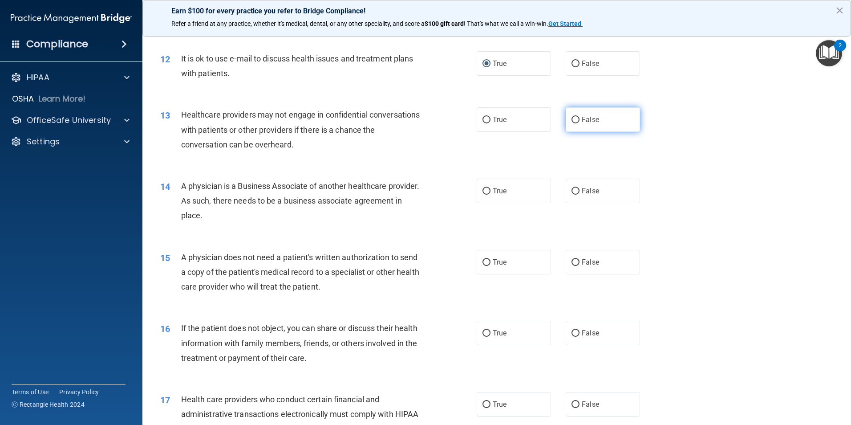
click at [572, 121] on input "False" at bounding box center [576, 120] width 8 height 7
radio input "true"
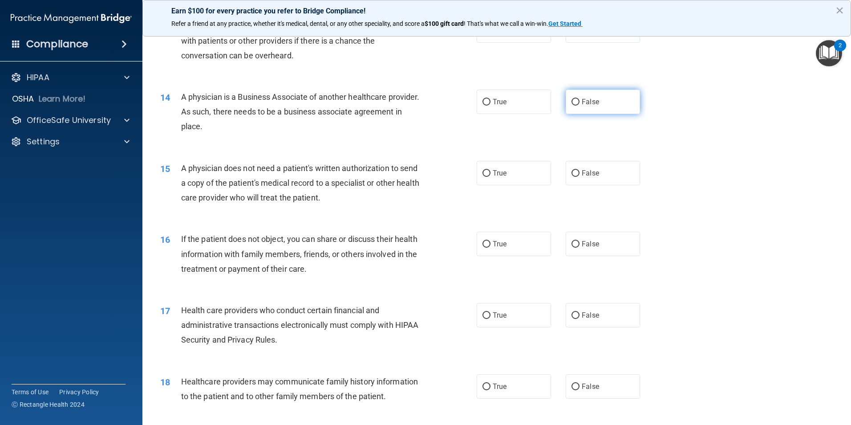
click at [574, 99] on input "False" at bounding box center [576, 102] width 8 height 7
radio input "true"
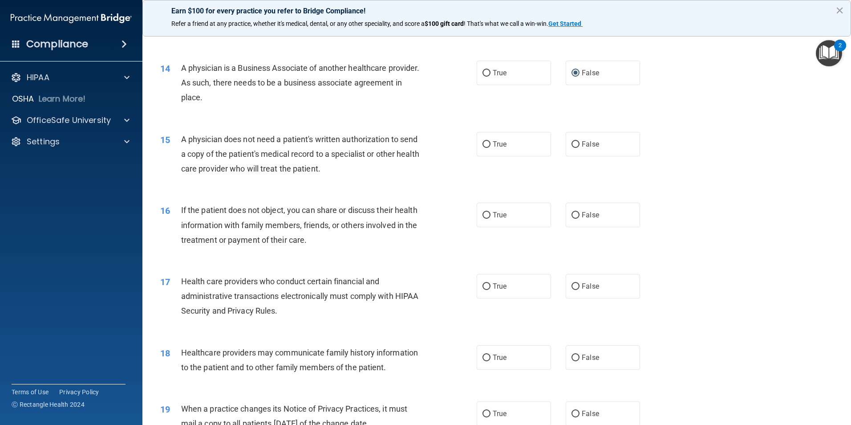
scroll to position [891, 0]
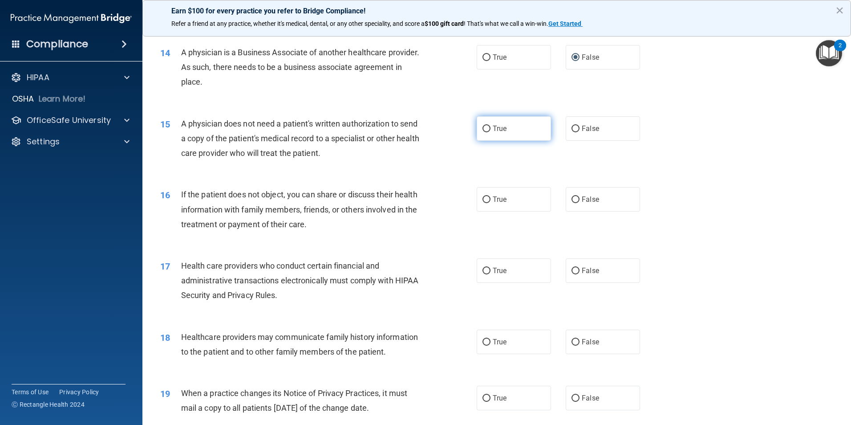
click at [483, 129] on input "True" at bounding box center [487, 129] width 8 height 7
radio input "true"
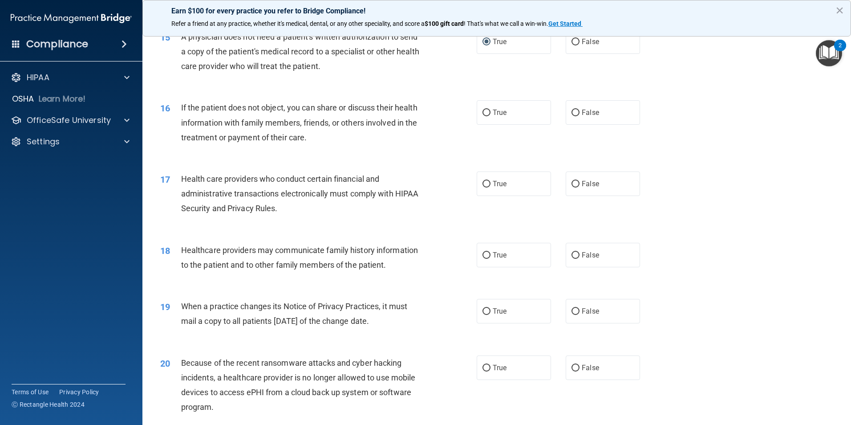
scroll to position [980, 0]
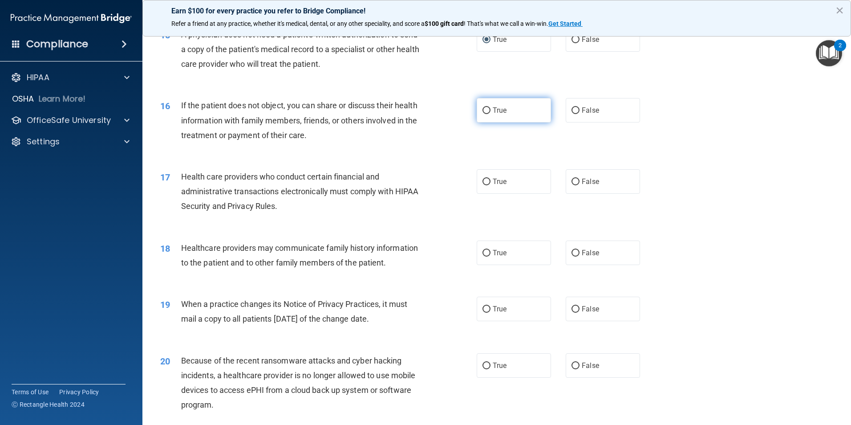
click at [484, 113] on input "True" at bounding box center [487, 110] width 8 height 7
radio input "true"
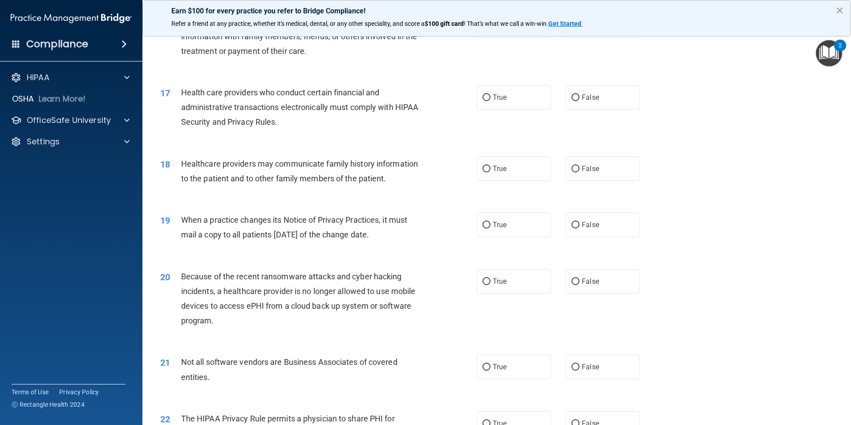
scroll to position [1069, 0]
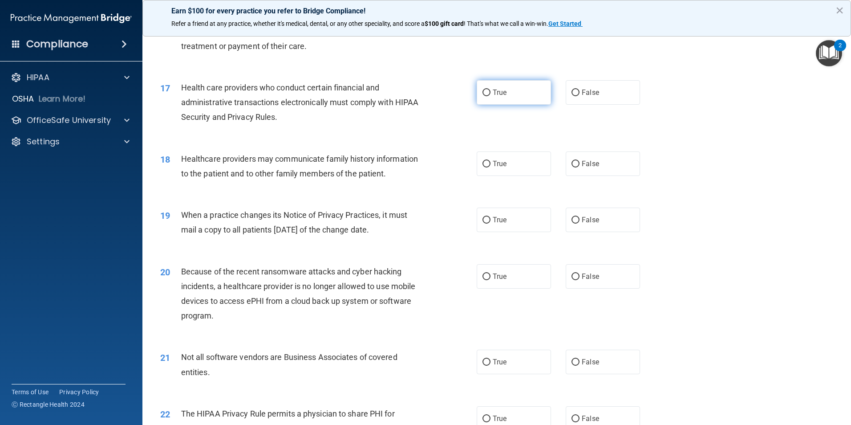
click at [483, 94] on input "True" at bounding box center [487, 93] width 8 height 7
radio input "true"
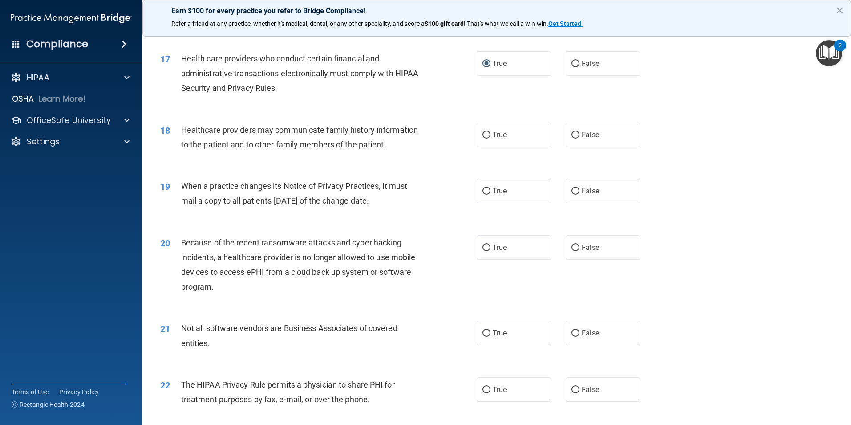
scroll to position [1113, 0]
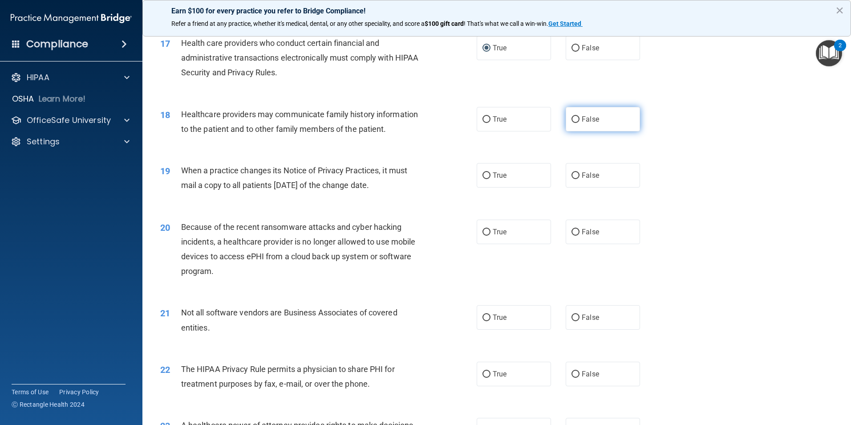
click at [572, 122] on input "False" at bounding box center [576, 119] width 8 height 7
radio input "true"
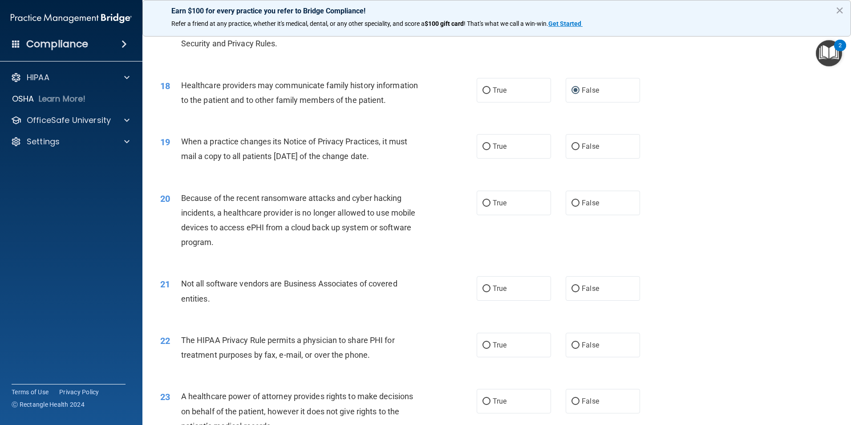
scroll to position [1158, 0]
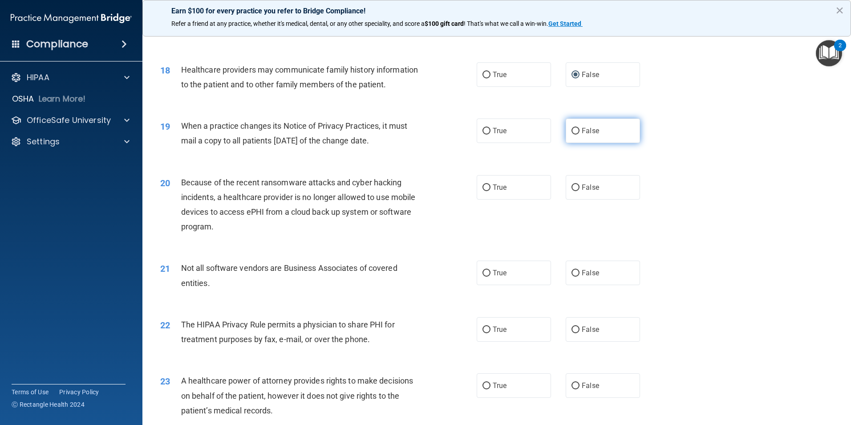
click at [572, 130] on input "False" at bounding box center [576, 131] width 8 height 7
radio input "true"
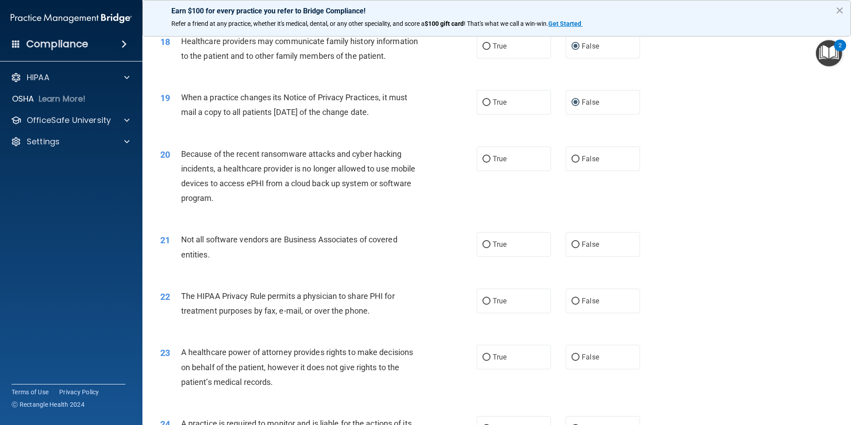
scroll to position [1202, 0]
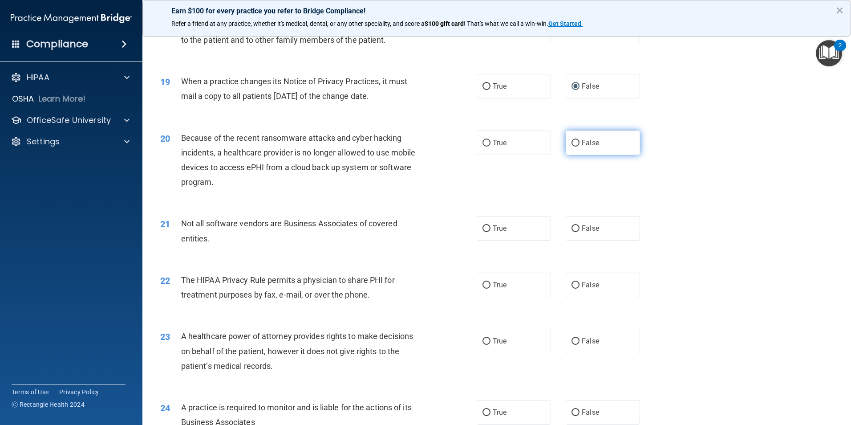
click at [578, 142] on label "False" at bounding box center [603, 142] width 74 height 24
click at [578, 142] on input "False" at bounding box center [576, 143] width 8 height 7
radio input "true"
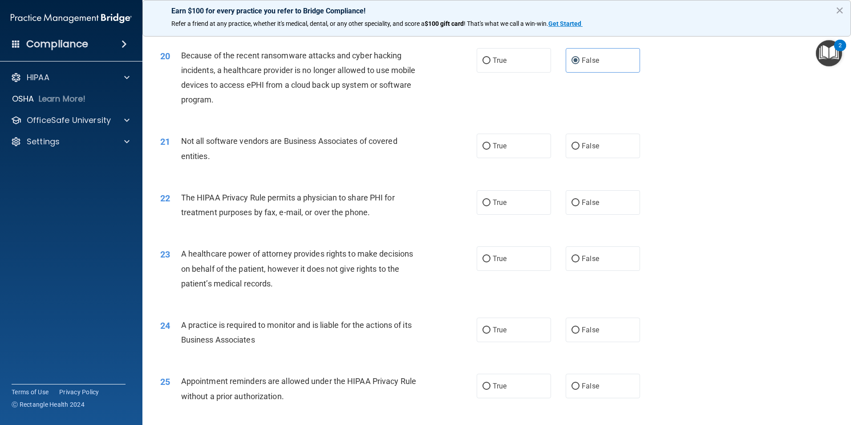
scroll to position [1291, 0]
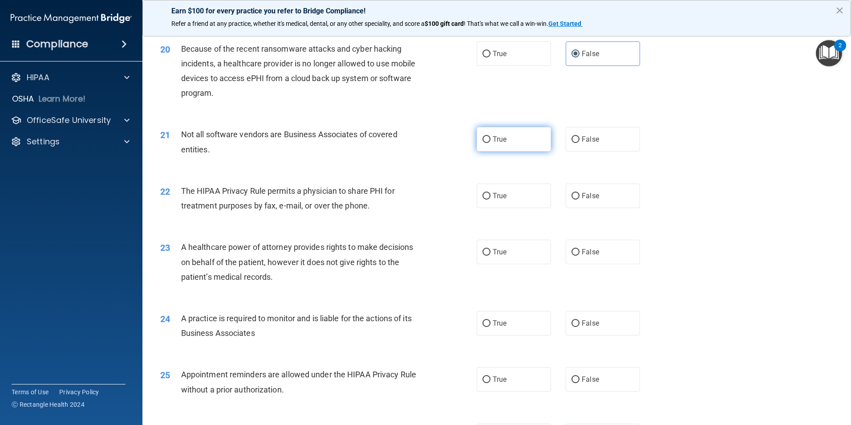
click at [483, 140] on input "True" at bounding box center [487, 139] width 8 height 7
radio input "true"
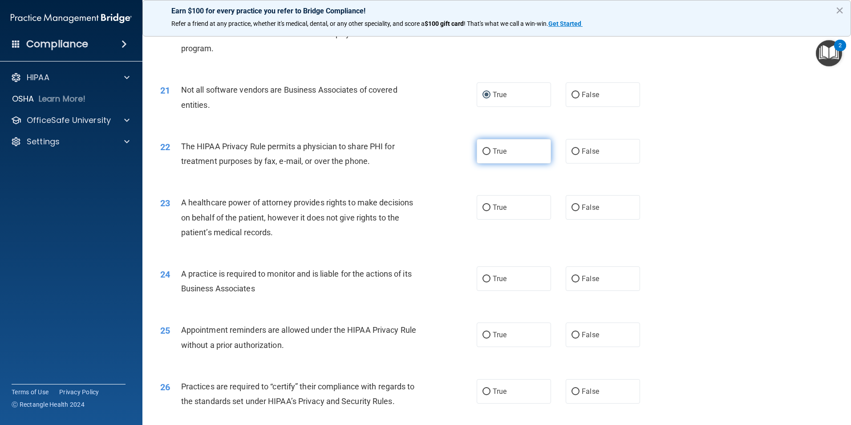
click at [483, 153] on input "True" at bounding box center [487, 151] width 8 height 7
radio input "true"
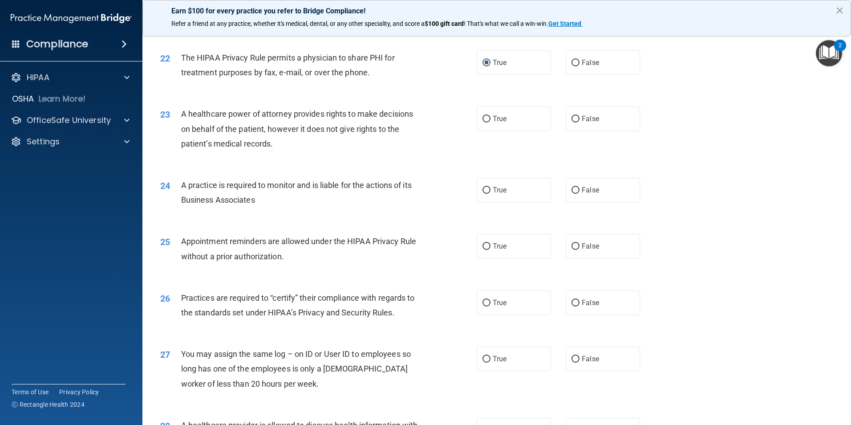
scroll to position [1425, 0]
click at [572, 119] on input "False" at bounding box center [576, 118] width 8 height 7
radio input "true"
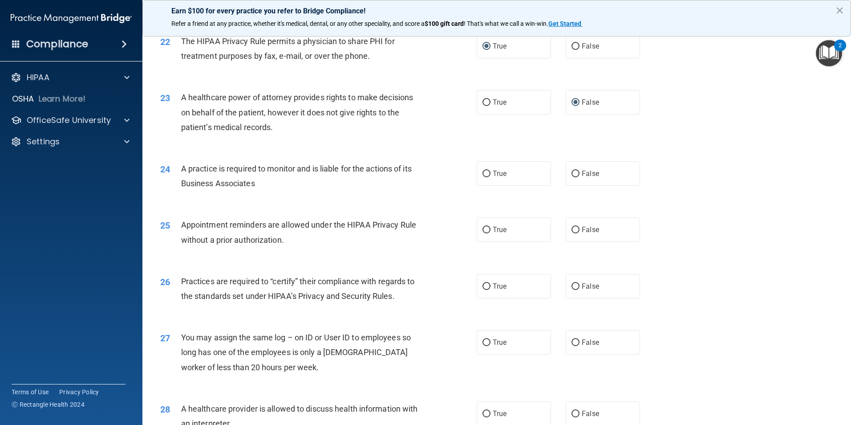
scroll to position [1470, 0]
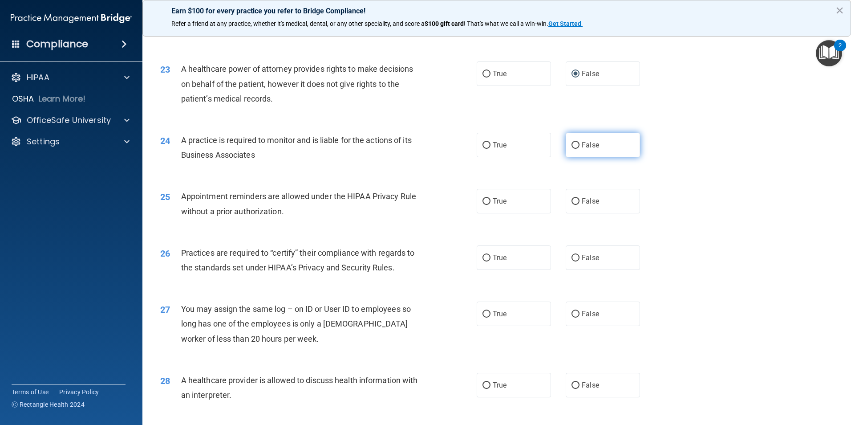
click at [572, 145] on input "False" at bounding box center [576, 145] width 8 height 7
radio input "true"
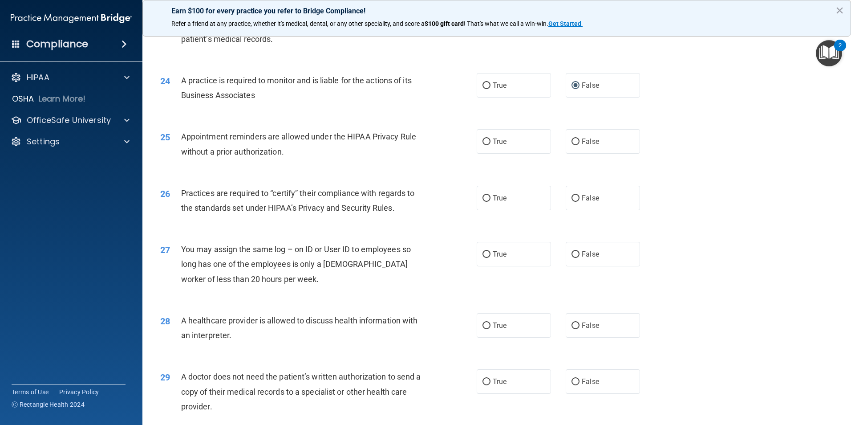
scroll to position [1559, 0]
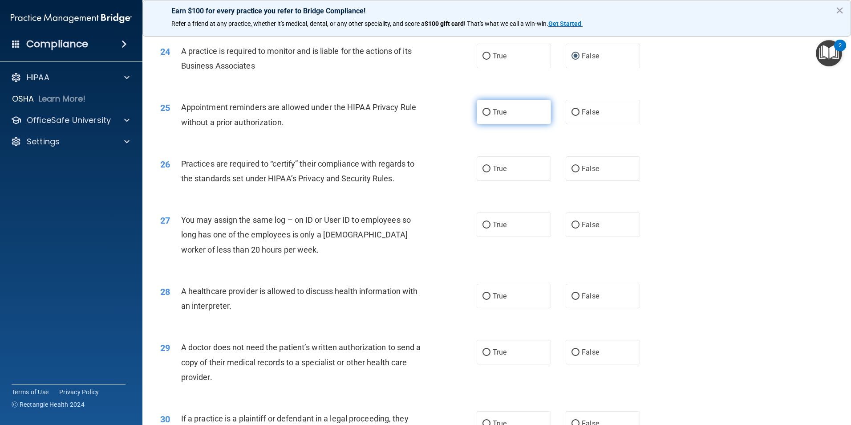
click at [483, 115] on input "True" at bounding box center [487, 112] width 8 height 7
radio input "true"
click at [573, 169] on input "False" at bounding box center [576, 169] width 8 height 7
radio input "true"
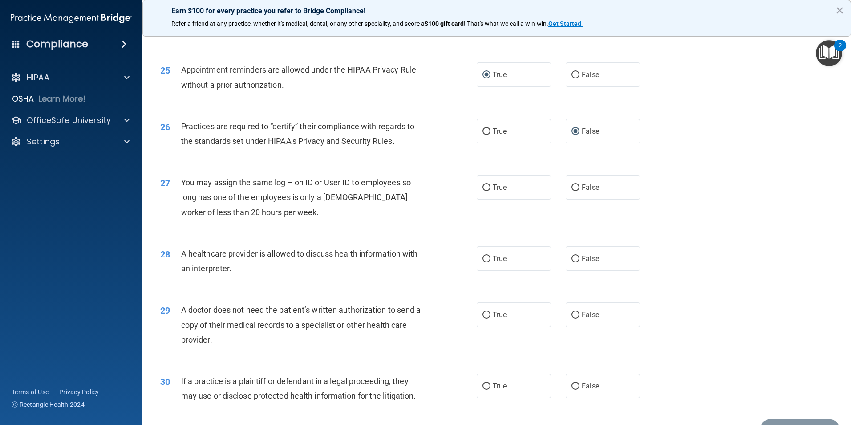
scroll to position [1648, 0]
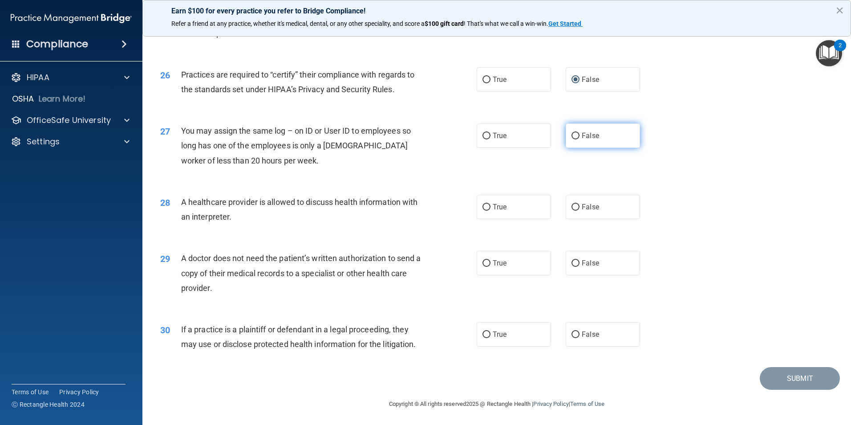
click at [572, 136] on input "False" at bounding box center [576, 136] width 8 height 7
radio input "true"
click at [483, 209] on input "True" at bounding box center [487, 207] width 8 height 7
radio input "true"
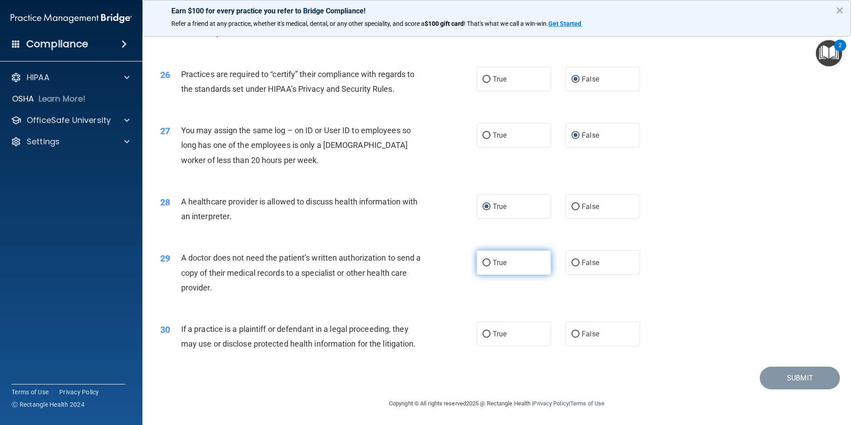
click at [483, 264] on input "True" at bounding box center [487, 263] width 8 height 7
radio input "true"
click at [483, 337] on input "True" at bounding box center [487, 334] width 8 height 7
radio input "true"
click at [772, 379] on button "Submit" at bounding box center [800, 377] width 80 height 23
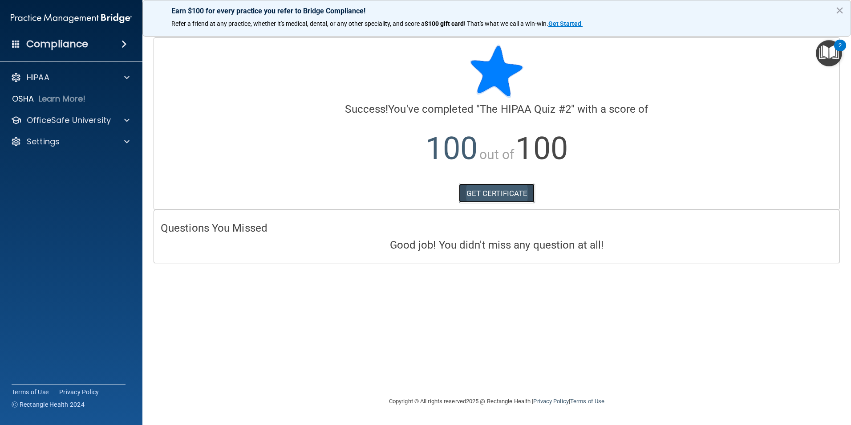
click at [506, 202] on link "GET CERTIFICATE" at bounding box center [497, 193] width 76 height 20
click at [43, 80] on p "HIPAA" at bounding box center [38, 77] width 23 height 11
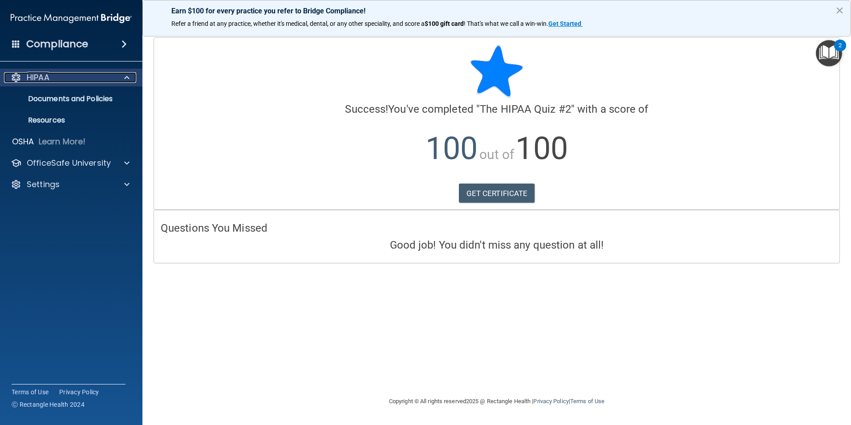
click at [43, 80] on p "HIPAA" at bounding box center [38, 77] width 23 height 11
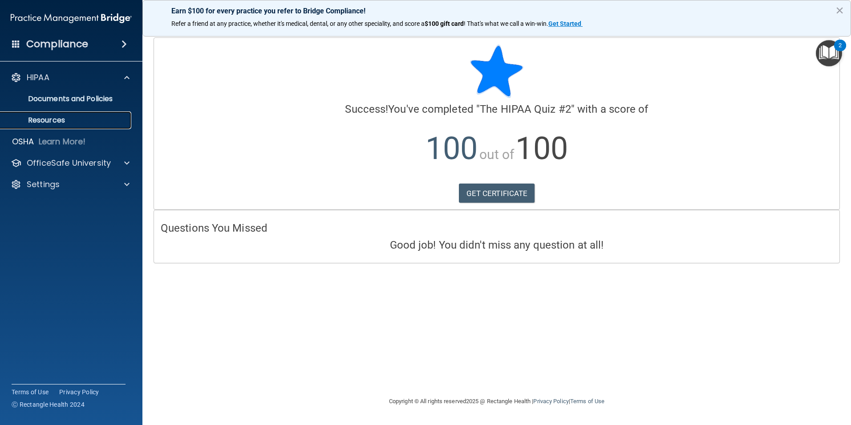
click at [37, 121] on p "Resources" at bounding box center [67, 120] width 122 height 9
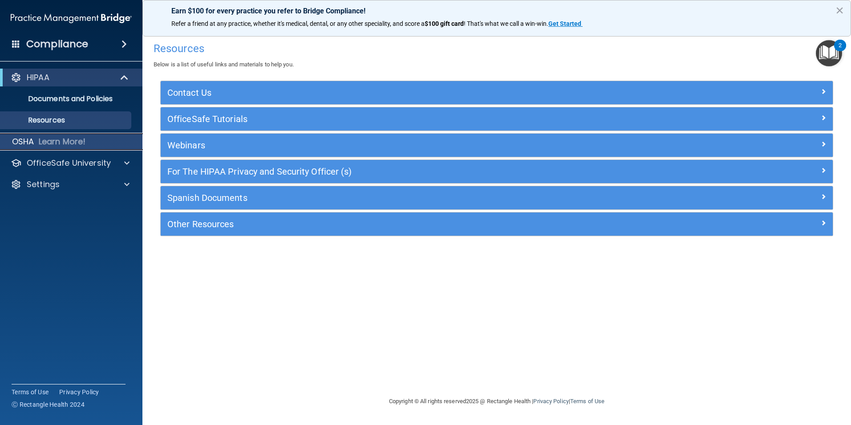
click at [35, 148] on div "OSHA Learn More!" at bounding box center [71, 142] width 156 height 18
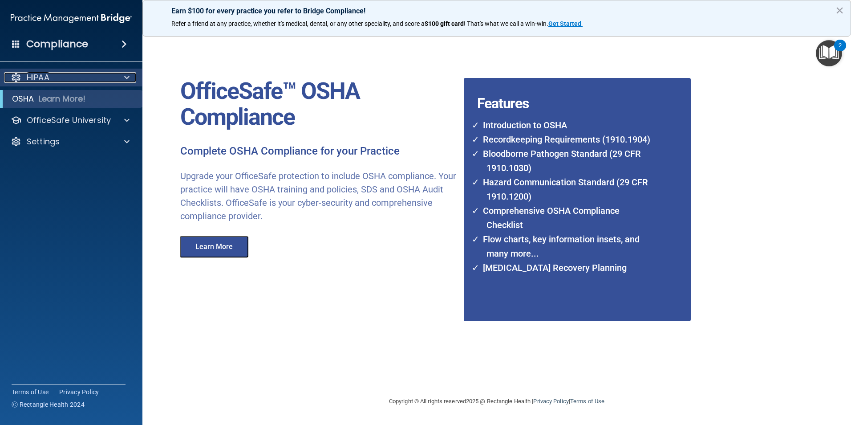
click at [38, 78] on p "HIPAA" at bounding box center [38, 77] width 23 height 11
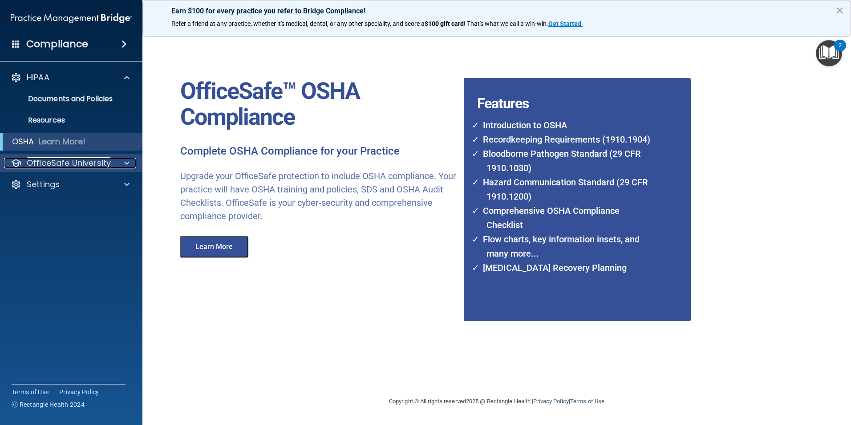
click at [45, 163] on p "OfficeSafe University" at bounding box center [69, 163] width 84 height 11
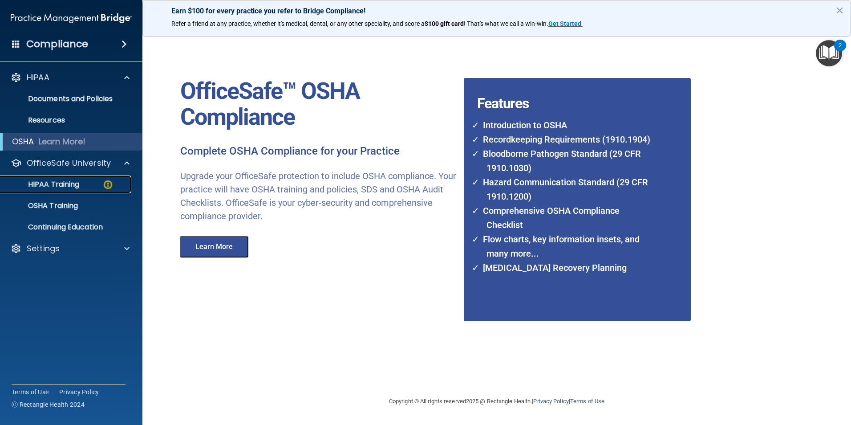
click at [49, 182] on p "HIPAA Training" at bounding box center [42, 184] width 73 height 9
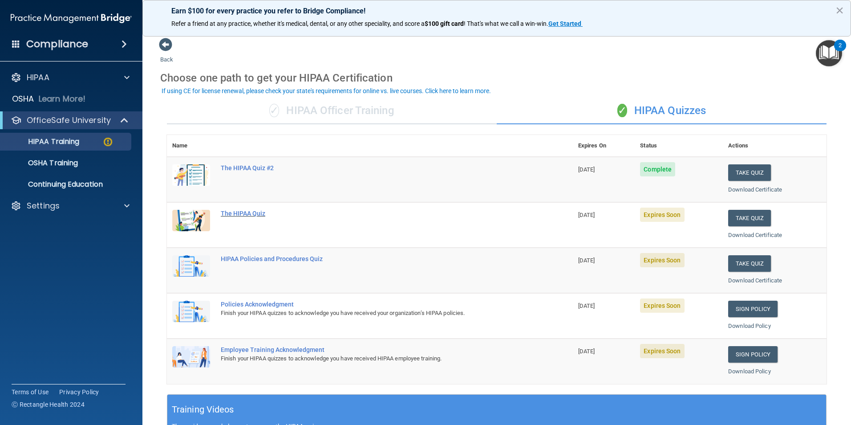
click at [239, 216] on div "The HIPAA Quiz" at bounding box center [375, 213] width 308 height 7
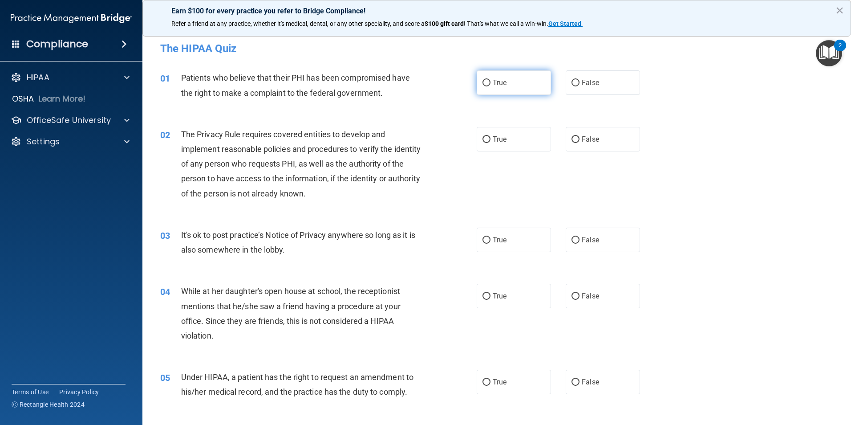
click at [479, 85] on label "True" at bounding box center [514, 82] width 74 height 24
click at [483, 85] on input "True" at bounding box center [487, 83] width 8 height 7
radio input "true"
click at [484, 141] on input "True" at bounding box center [487, 139] width 8 height 7
radio input "true"
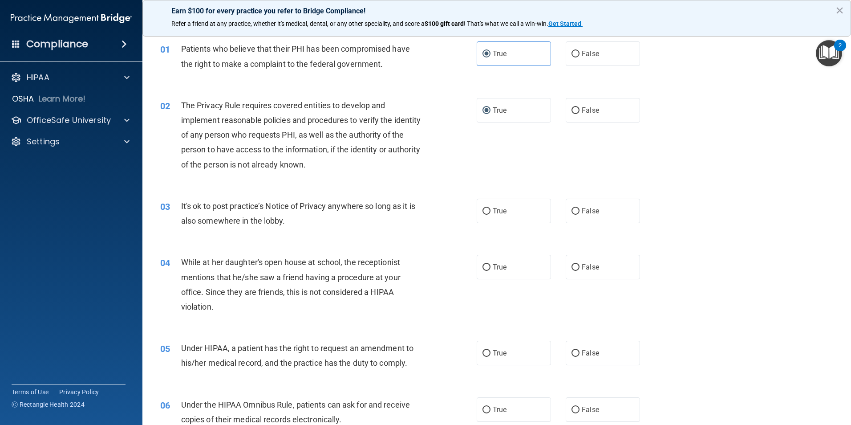
scroll to position [45, 0]
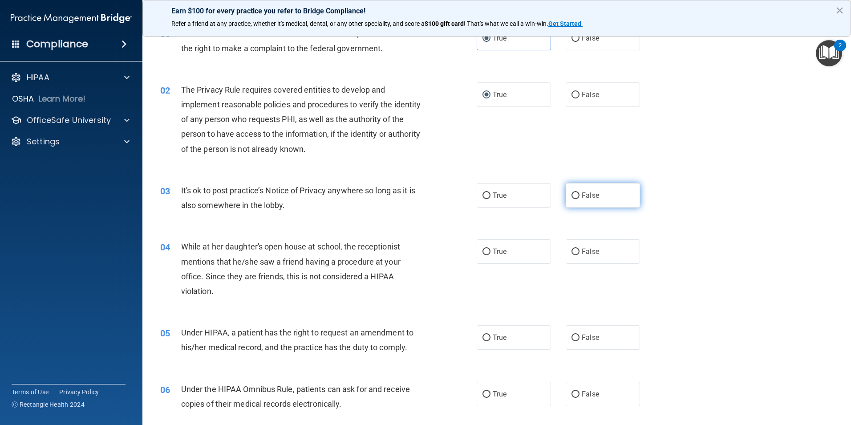
click at [573, 195] on input "False" at bounding box center [576, 195] width 8 height 7
radio input "true"
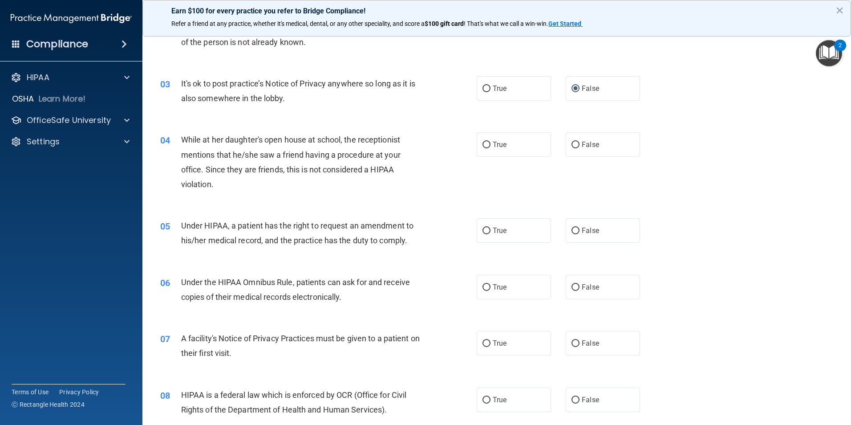
scroll to position [178, 0]
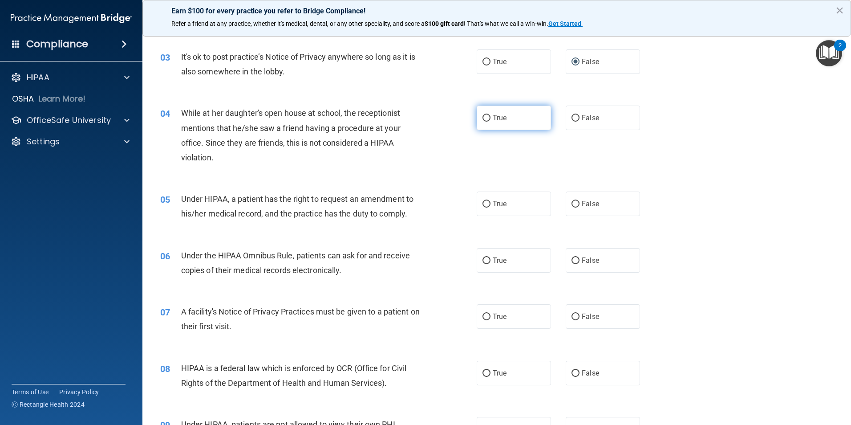
click at [484, 119] on input "True" at bounding box center [487, 118] width 8 height 7
radio input "true"
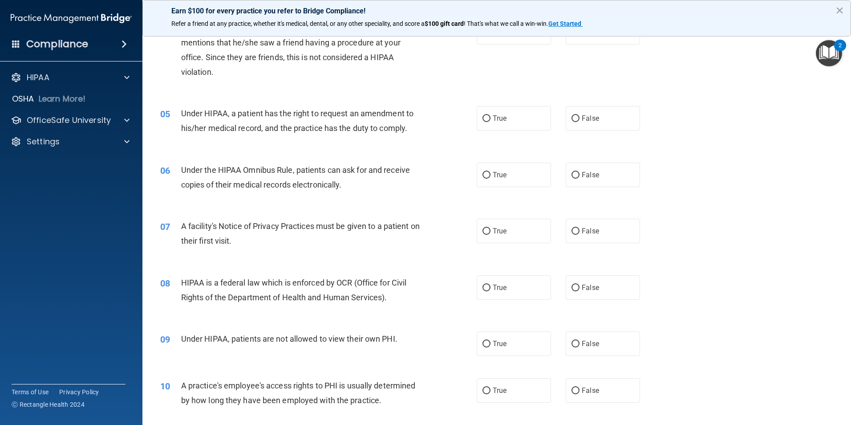
scroll to position [267, 0]
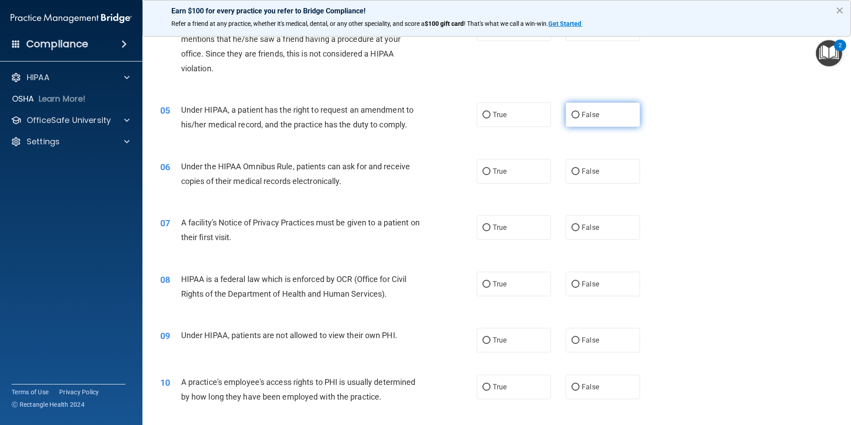
click at [572, 118] on input "False" at bounding box center [576, 115] width 8 height 7
radio input "true"
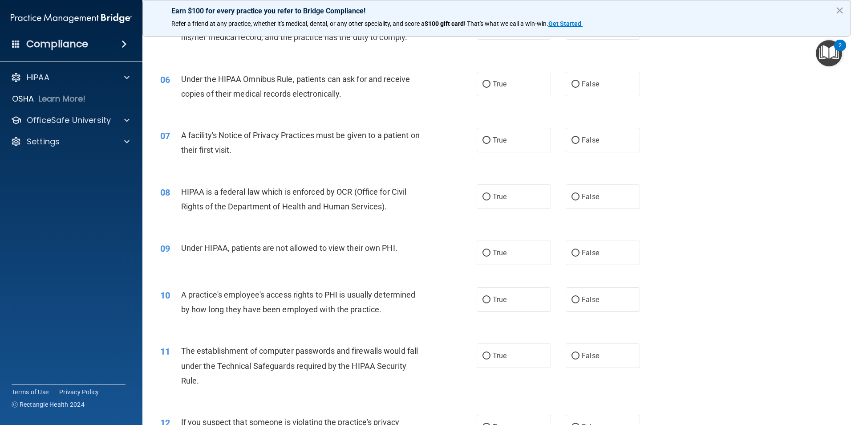
scroll to position [356, 0]
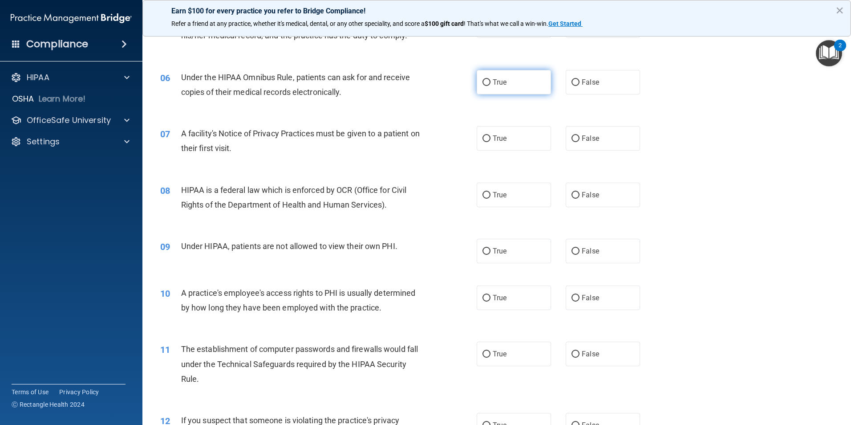
click at [484, 81] on input "True" at bounding box center [487, 82] width 8 height 7
radio input "true"
click at [483, 142] on input "True" at bounding box center [487, 138] width 8 height 7
radio input "true"
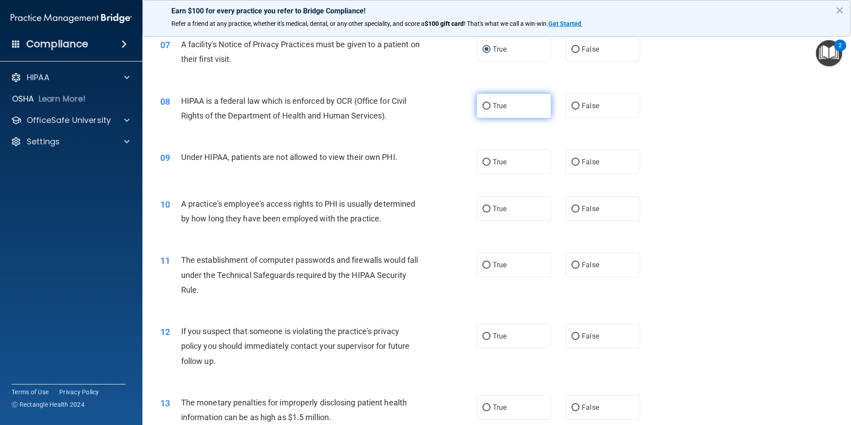
click at [487, 106] on input "True" at bounding box center [487, 106] width 8 height 7
radio input "true"
click at [572, 162] on input "False" at bounding box center [576, 162] width 8 height 7
radio input "true"
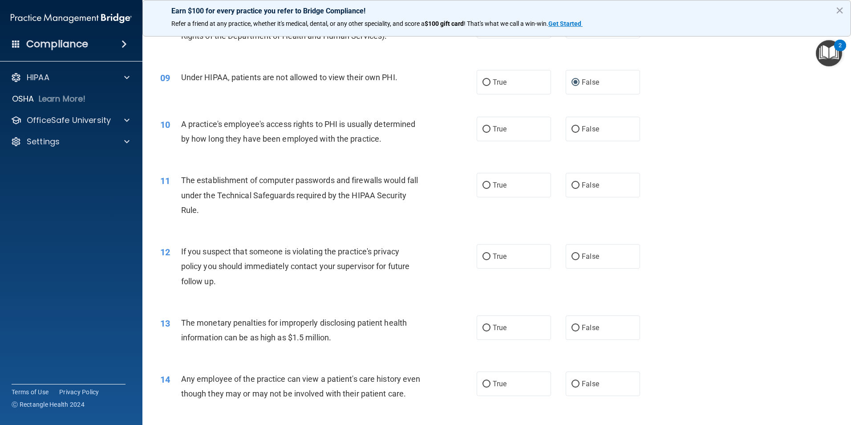
scroll to position [534, 0]
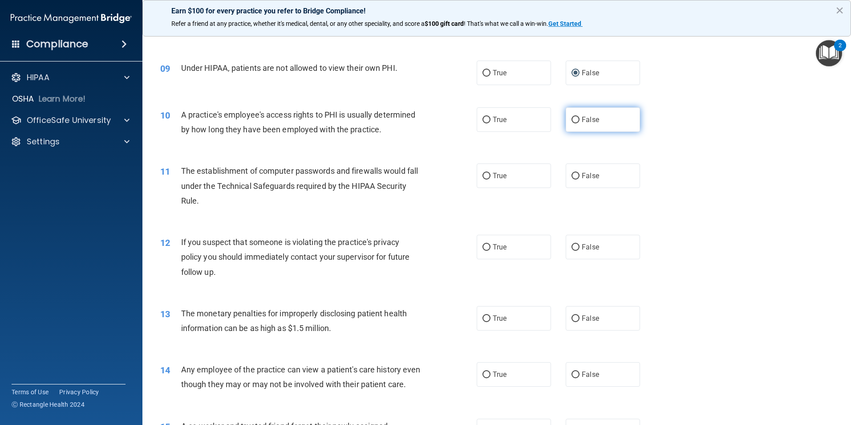
click at [574, 120] on input "False" at bounding box center [576, 120] width 8 height 7
radio input "true"
click at [483, 176] on input "True" at bounding box center [487, 176] width 8 height 7
radio input "true"
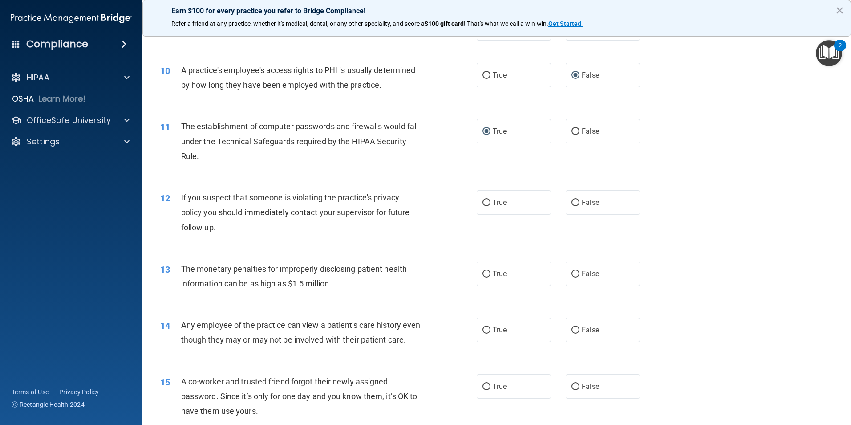
scroll to position [623, 0]
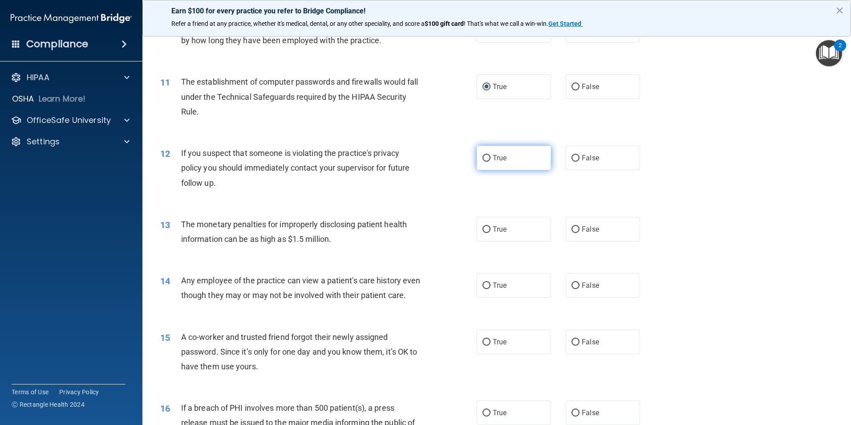
click at [483, 158] on input "True" at bounding box center [487, 158] width 8 height 7
radio input "true"
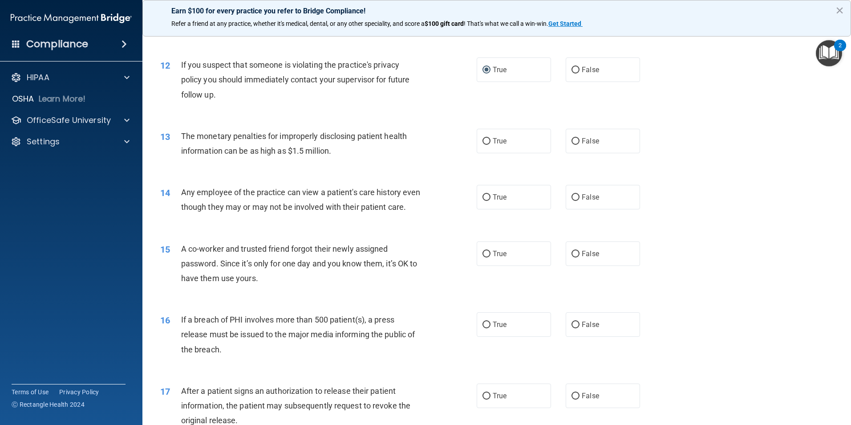
scroll to position [712, 0]
click at [483, 139] on input "True" at bounding box center [487, 140] width 8 height 7
radio input "true"
click at [574, 199] on input "False" at bounding box center [576, 196] width 8 height 7
radio input "true"
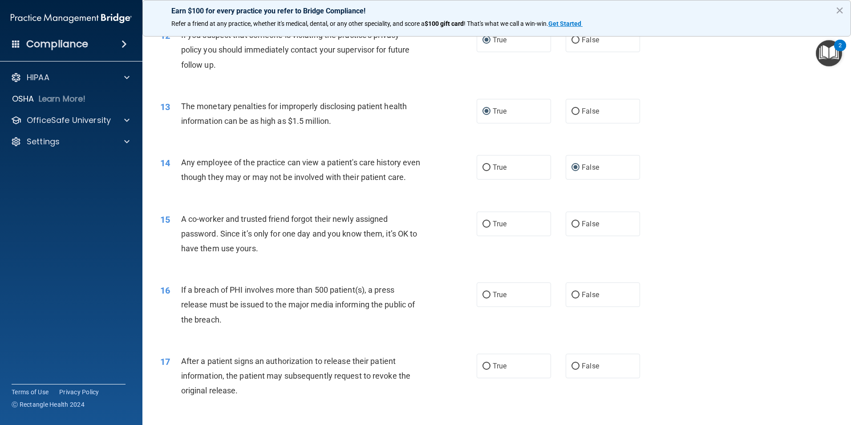
scroll to position [757, 0]
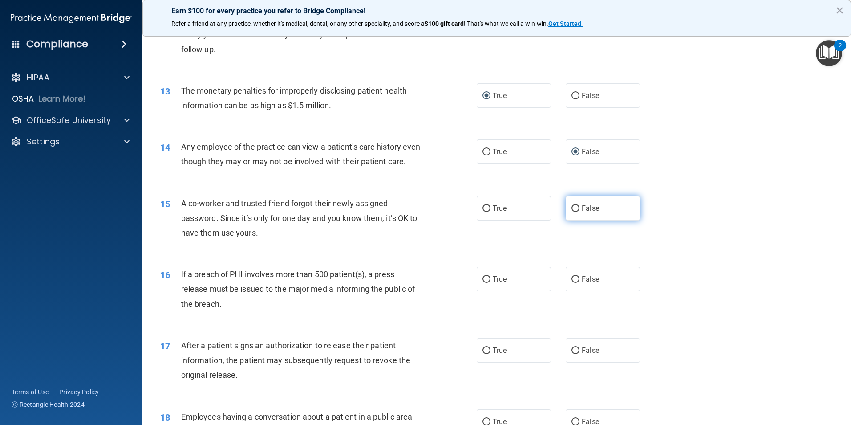
click at [572, 212] on input "False" at bounding box center [576, 208] width 8 height 7
radio input "true"
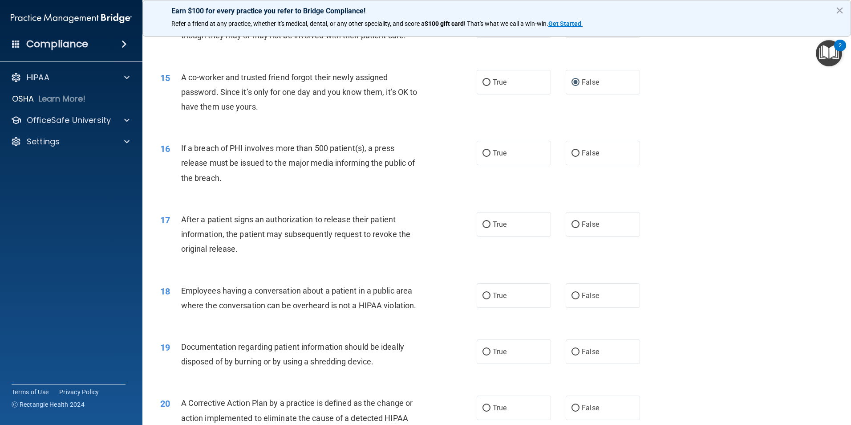
scroll to position [891, 0]
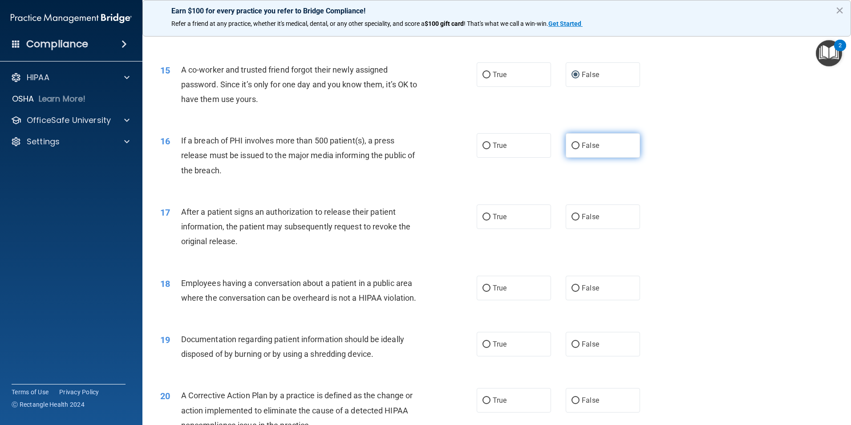
click at [572, 149] on input "False" at bounding box center [576, 145] width 8 height 7
radio input "true"
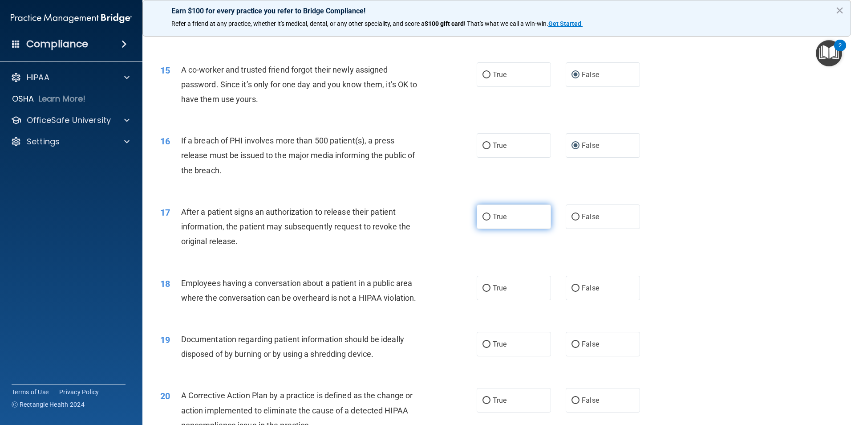
click at [484, 220] on input "True" at bounding box center [487, 217] width 8 height 7
radio input "true"
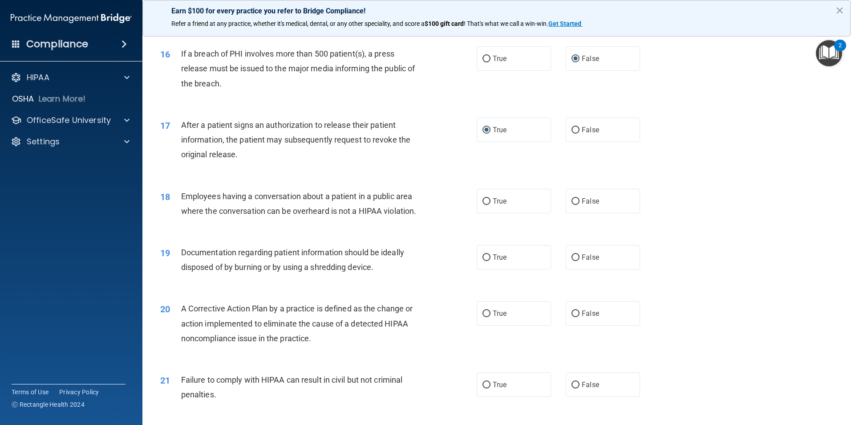
scroll to position [980, 0]
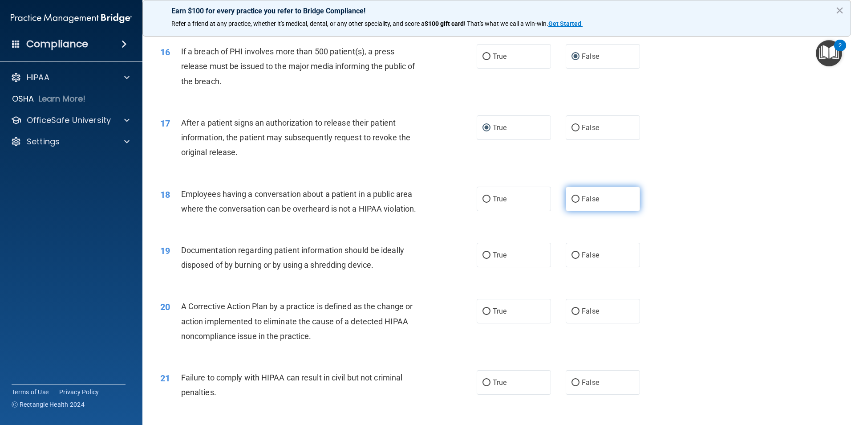
click at [574, 203] on input "False" at bounding box center [576, 199] width 8 height 7
radio input "true"
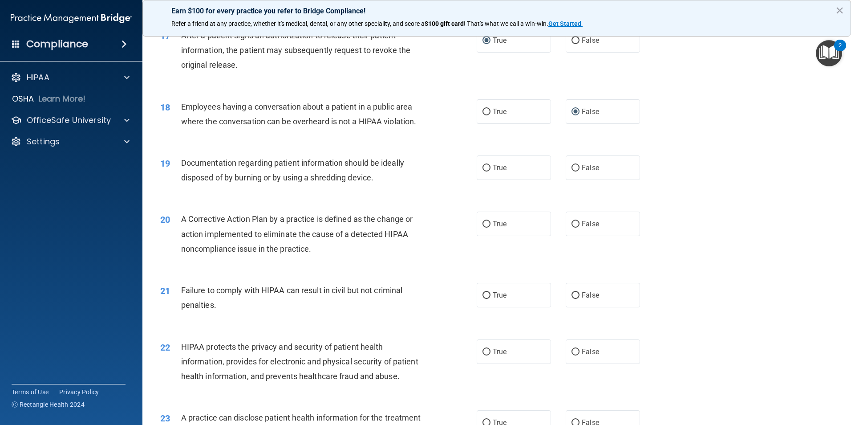
scroll to position [1069, 0]
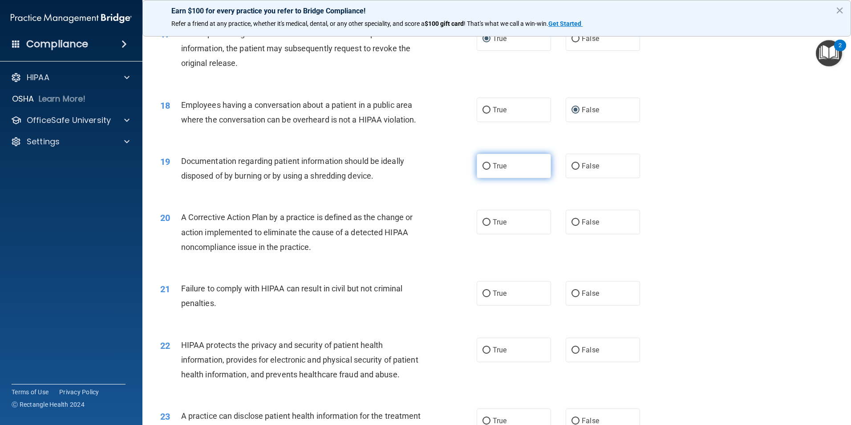
click at [484, 170] on input "True" at bounding box center [487, 166] width 8 height 7
radio input "true"
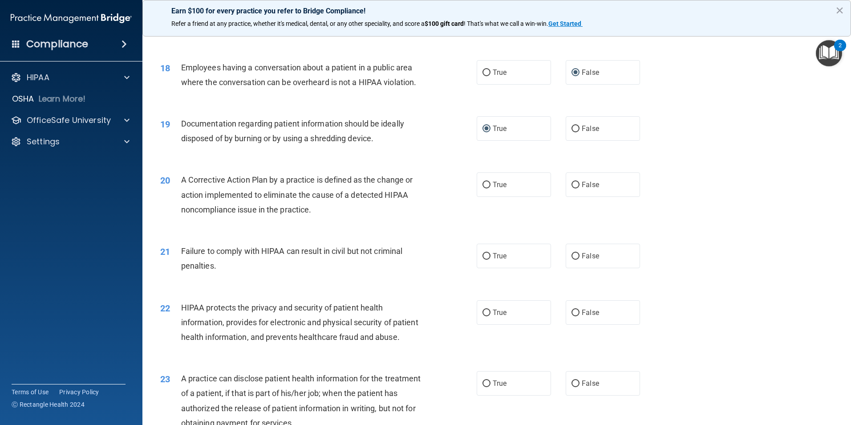
scroll to position [1158, 0]
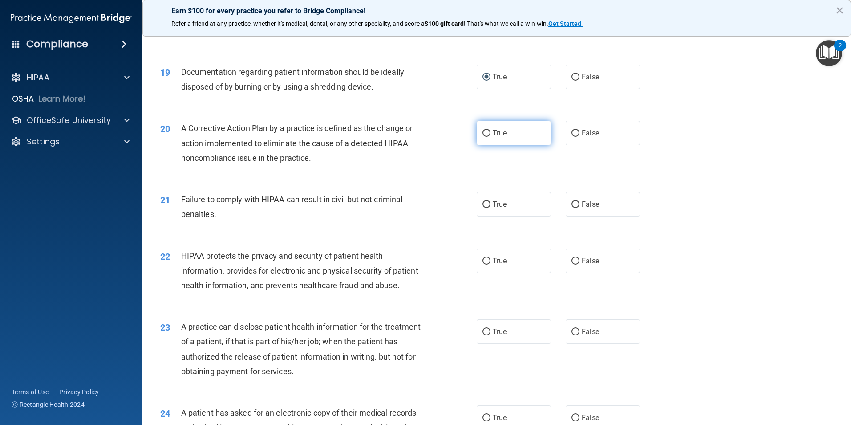
click at [483, 137] on input "True" at bounding box center [487, 133] width 8 height 7
radio input "true"
click at [574, 216] on label "False" at bounding box center [603, 204] width 74 height 24
click at [574, 208] on input "False" at bounding box center [576, 204] width 8 height 7
radio input "true"
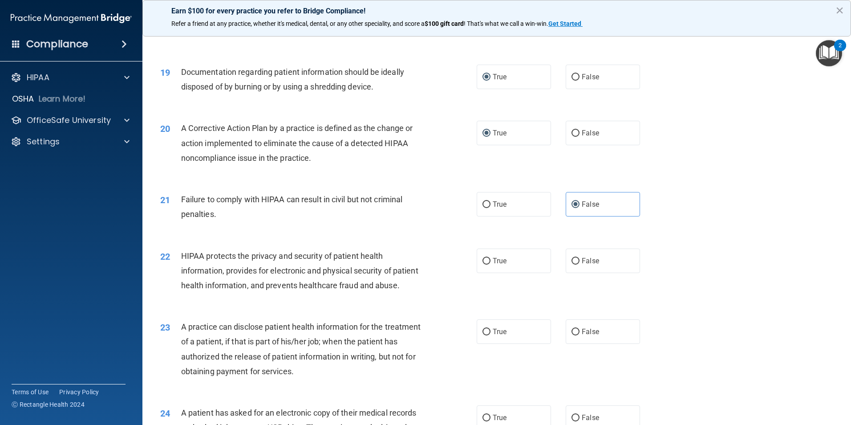
scroll to position [1247, 0]
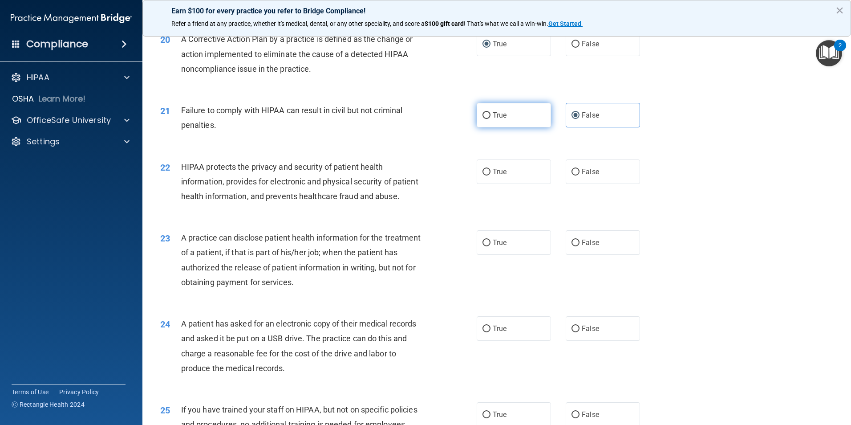
click at [483, 119] on input "True" at bounding box center [487, 115] width 8 height 7
radio input "true"
radio input "false"
click at [572, 175] on input "False" at bounding box center [576, 172] width 8 height 7
radio input "true"
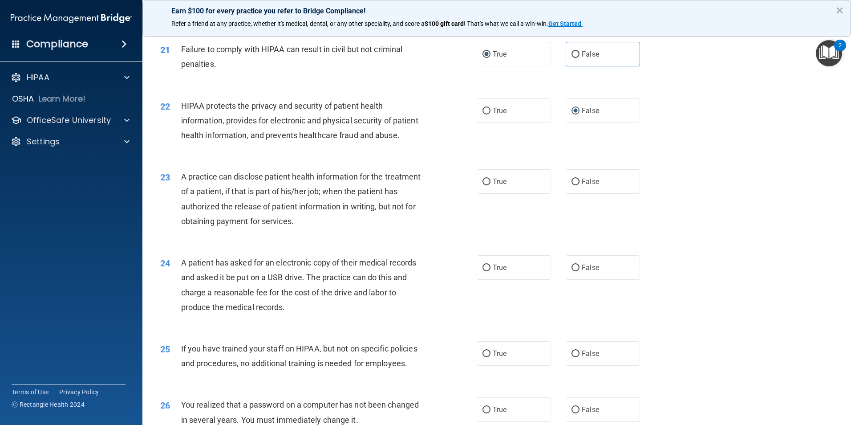
scroll to position [1297, 0]
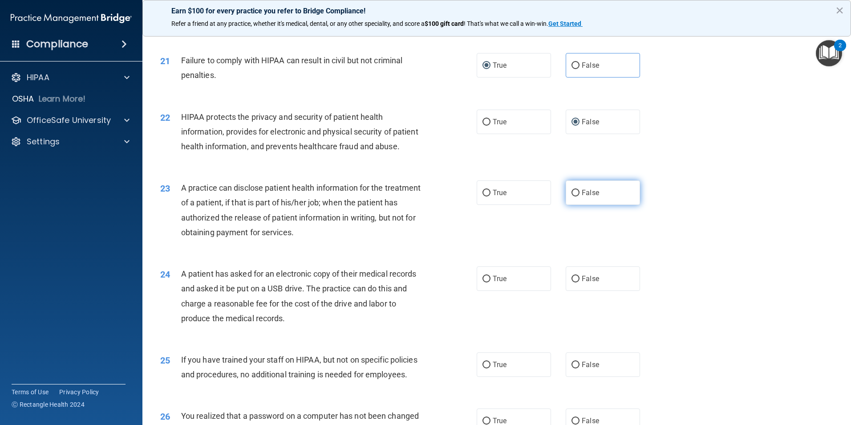
click at [572, 196] on input "False" at bounding box center [576, 193] width 8 height 7
radio input "true"
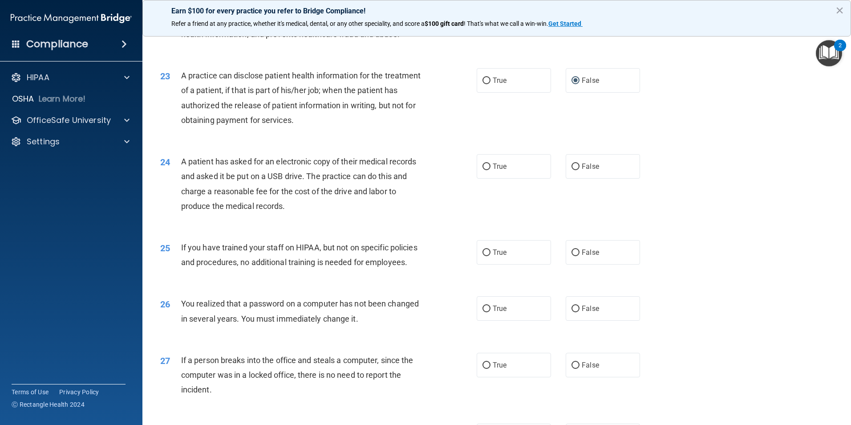
scroll to position [1430, 0]
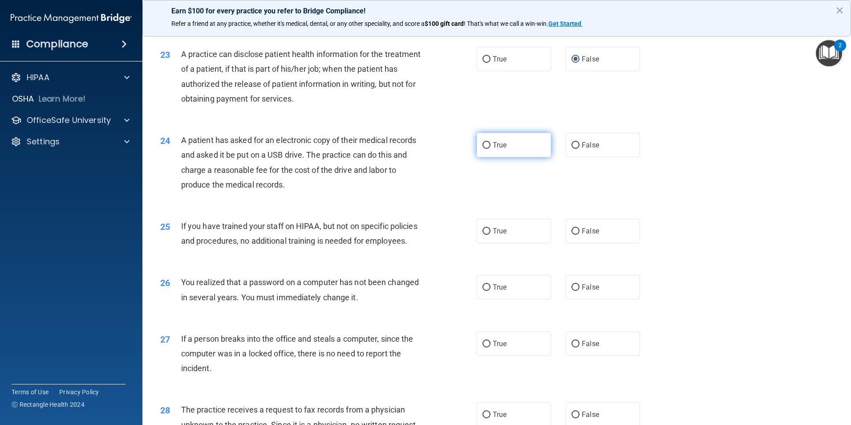
click at [484, 149] on input "True" at bounding box center [487, 145] width 8 height 7
radio input "true"
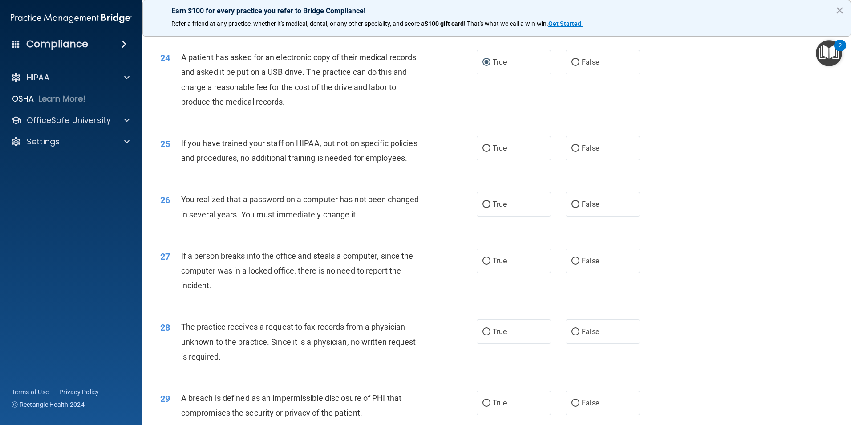
scroll to position [1564, 0]
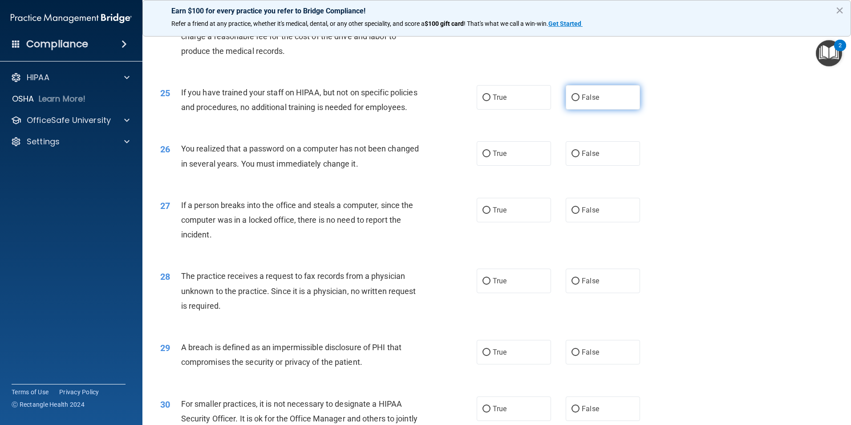
click at [572, 101] on input "False" at bounding box center [576, 97] width 8 height 7
radio input "true"
click at [483, 157] on input "True" at bounding box center [487, 154] width 8 height 7
radio input "true"
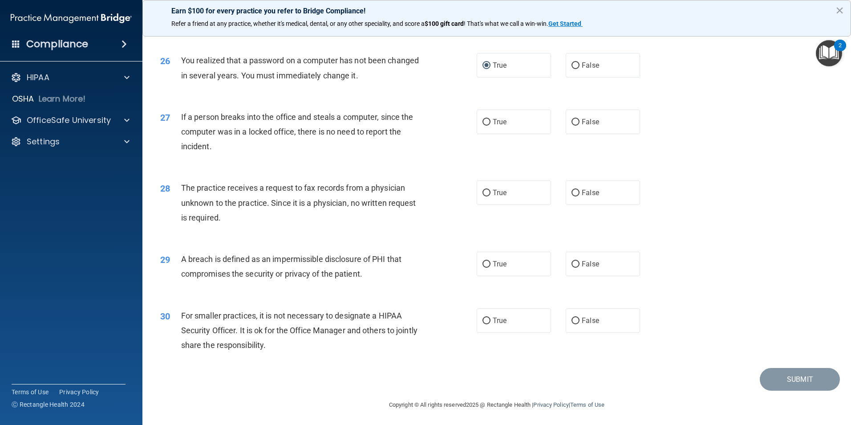
scroll to position [1653, 0]
click at [572, 125] on input "False" at bounding box center [576, 121] width 8 height 7
radio input "true"
click at [484, 195] on input "True" at bounding box center [487, 192] width 8 height 7
radio input "true"
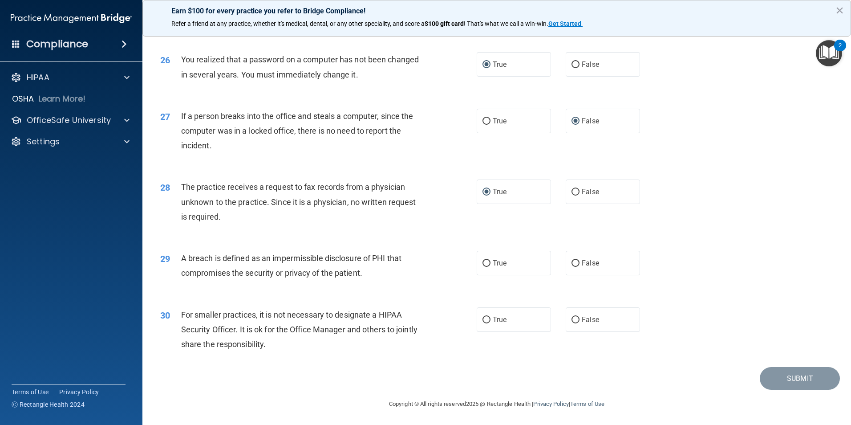
scroll to position [1697, 0]
click at [483, 264] on input "True" at bounding box center [487, 263] width 8 height 7
radio input "true"
click at [573, 319] on input "False" at bounding box center [576, 319] width 8 height 7
radio input "true"
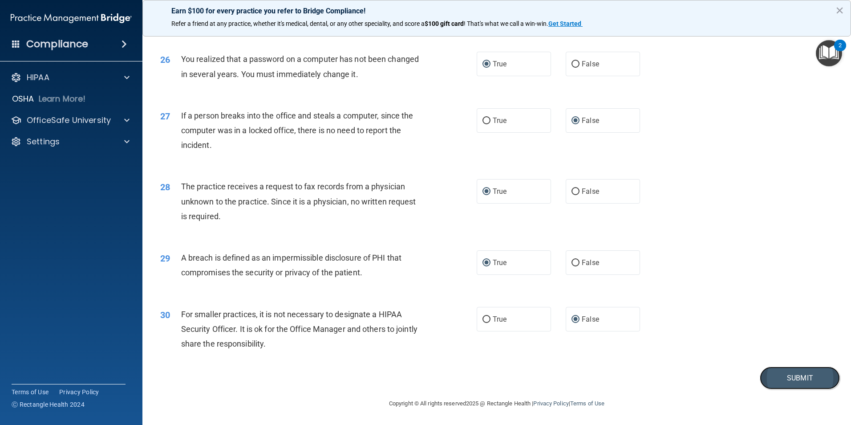
click at [778, 379] on button "Submit" at bounding box center [800, 377] width 80 height 23
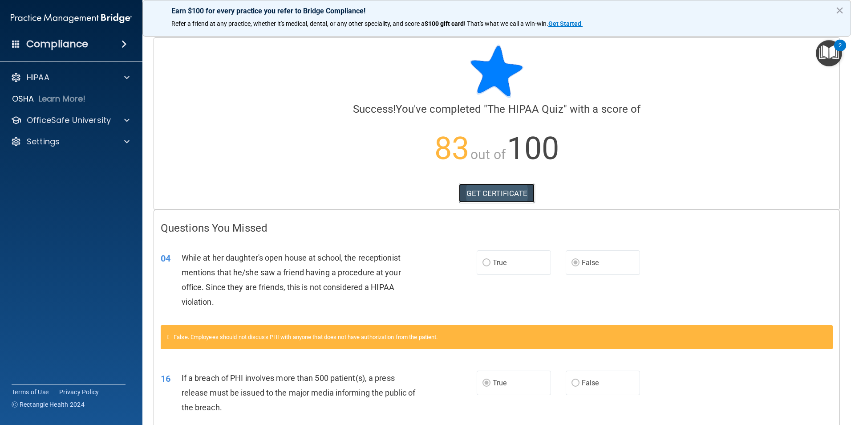
click at [504, 195] on link "GET CERTIFICATE" at bounding box center [497, 193] width 76 height 20
